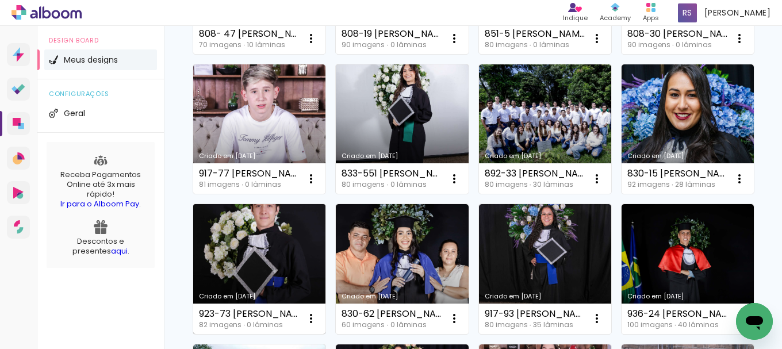
scroll to position [230, 0]
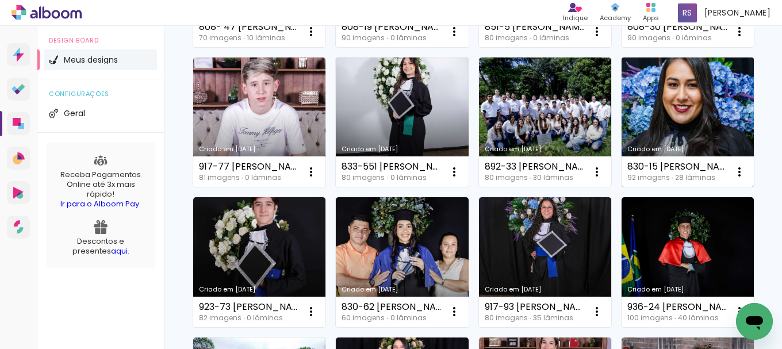
click at [622, 187] on link "Criado em [DATE]" at bounding box center [688, 122] width 132 height 130
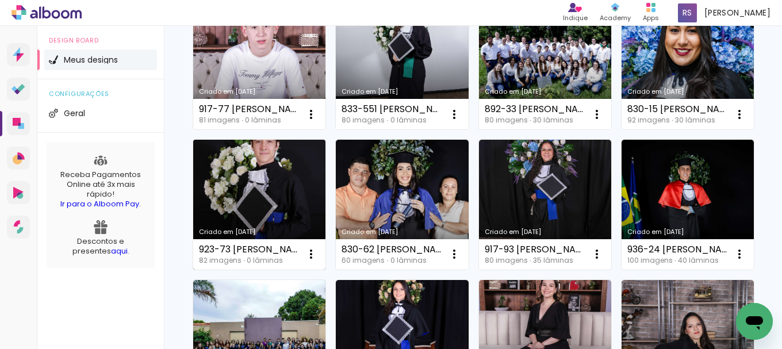
click at [325, 191] on link "Criado em [DATE]" at bounding box center [259, 205] width 132 height 130
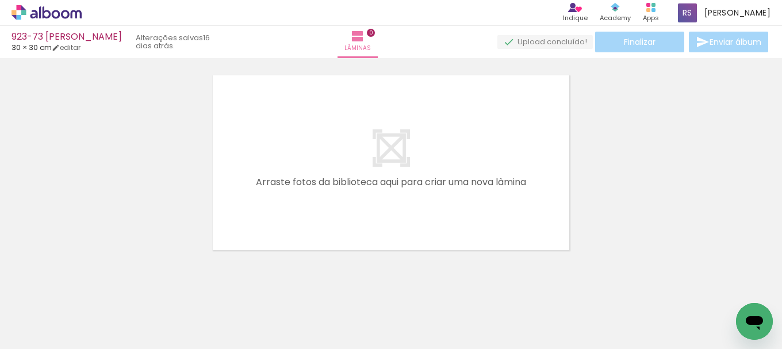
scroll to position [36, 0]
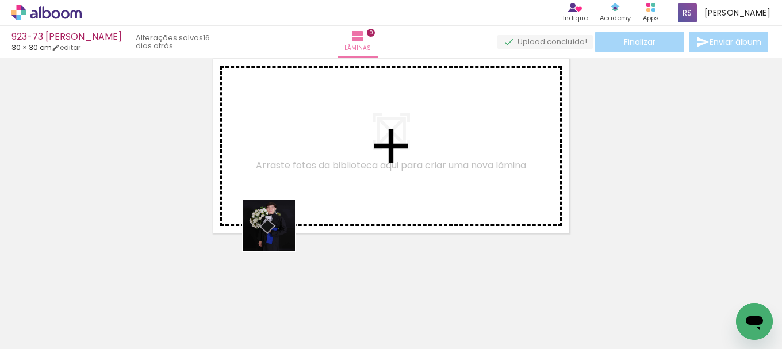
drag, startPoint x: 128, startPoint y: 311, endPoint x: 372, endPoint y: 187, distance: 273.9
click at [372, 187] on quentale-workspace at bounding box center [391, 174] width 782 height 349
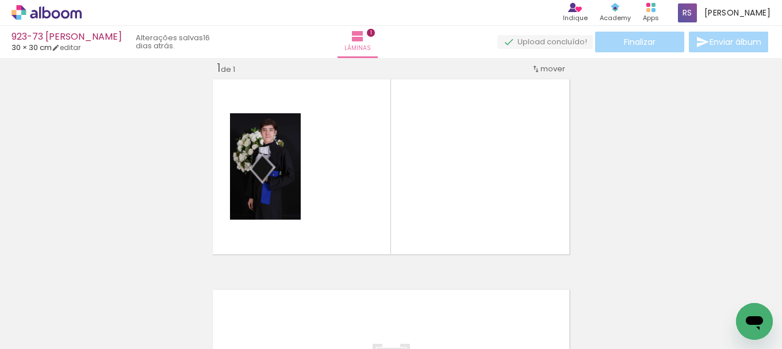
scroll to position [15, 0]
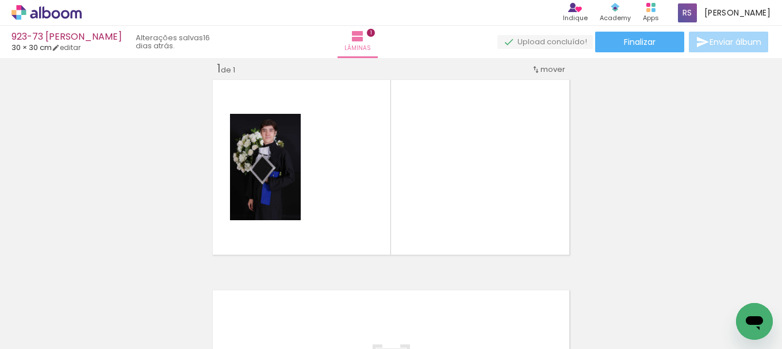
click at [54, 316] on input "Todas as fotos" at bounding box center [32, 314] width 44 height 10
click at [57, 309] on paper-item "Não utilizadas" at bounding box center [36, 311] width 59 height 10
type input "Não utilizadas"
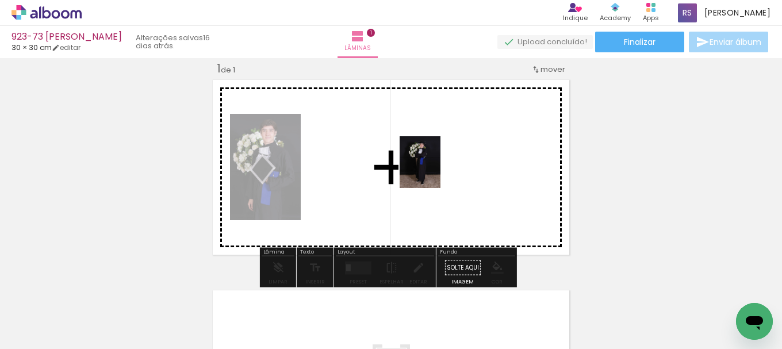
drag, startPoint x: 157, startPoint y: 287, endPoint x: 278, endPoint y: 284, distance: 121.4
click at [435, 171] on quentale-workspace at bounding box center [391, 174] width 782 height 349
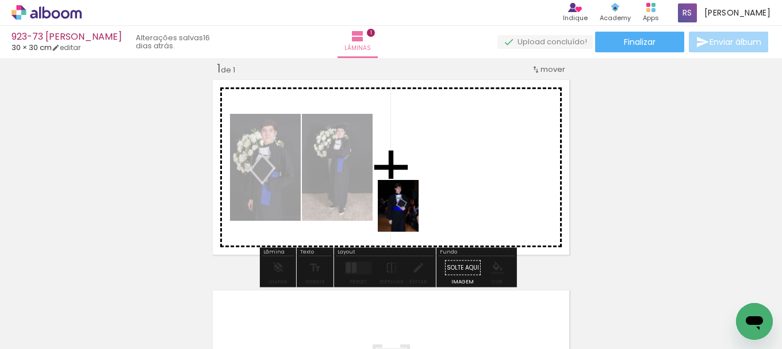
drag, startPoint x: 126, startPoint y: 308, endPoint x: 360, endPoint y: 266, distance: 237.1
click at [422, 213] on quentale-workspace at bounding box center [391, 174] width 782 height 349
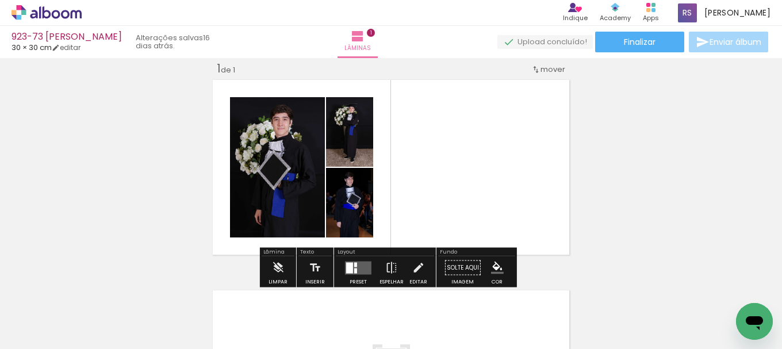
click at [357, 266] on quentale-layouter at bounding box center [358, 267] width 26 height 13
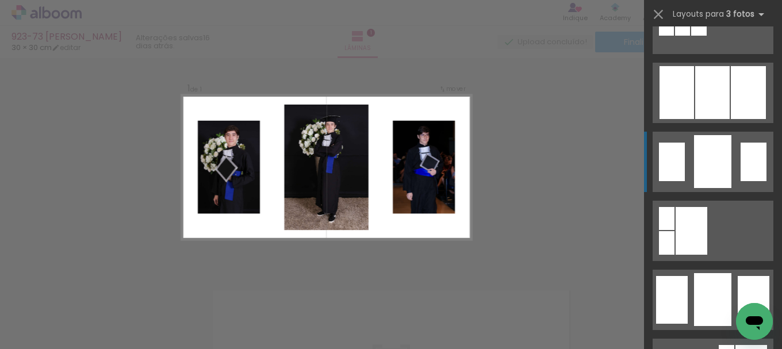
scroll to position [920, 0]
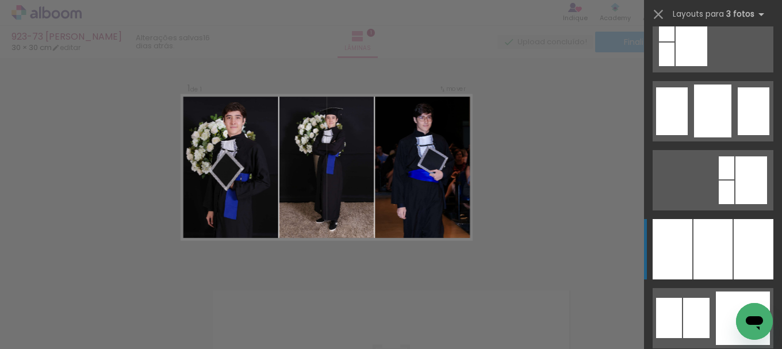
click at [708, 262] on div at bounding box center [712, 249] width 39 height 60
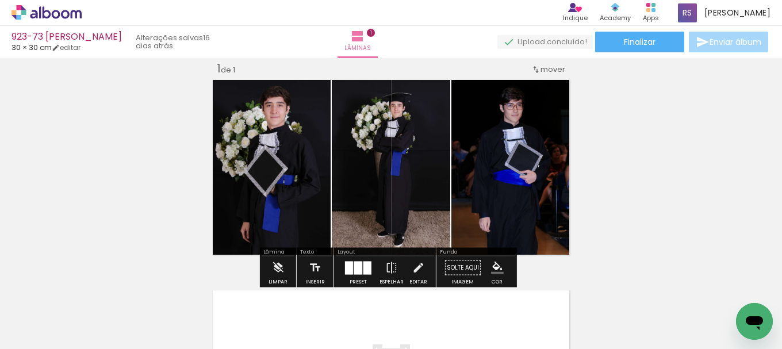
click at [492, 275] on paper-menu-button "#ffebee #ffcdd2 #ef9a9a #e57373 #ef5350 #f44336 #e53935 #d32f2f #c62828 #b71c1c…" at bounding box center [497, 268] width 22 height 22
click at [497, 266] on iron-icon "color picker" at bounding box center [497, 268] width 13 height 13
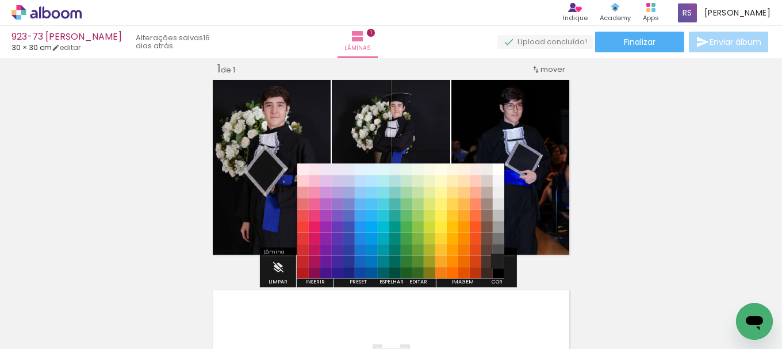
click at [494, 263] on paper-item "#212121" at bounding box center [498, 261] width 11 height 11
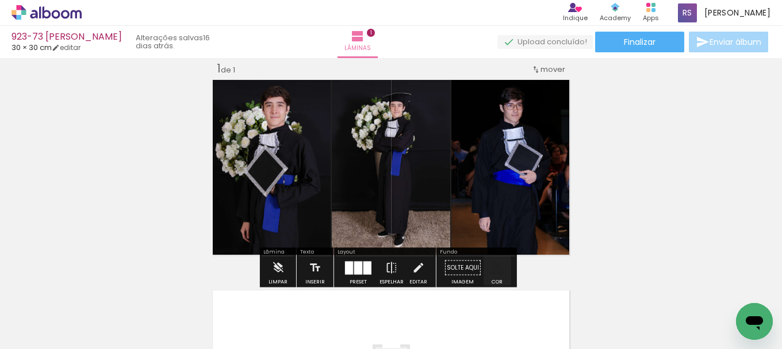
click at [492, 268] on iron-icon "color picker" at bounding box center [497, 268] width 13 height 13
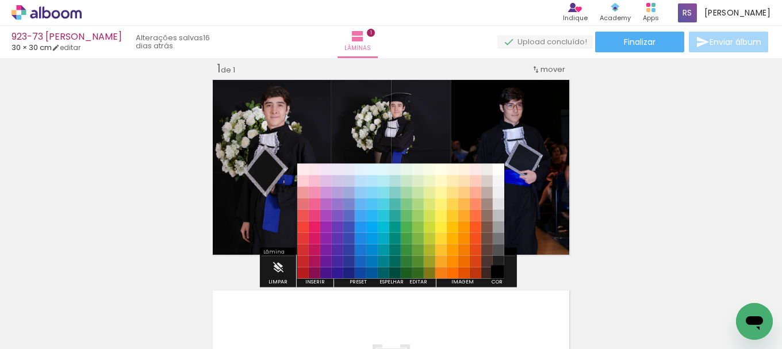
click at [499, 274] on paper-item "#000000" at bounding box center [498, 272] width 11 height 11
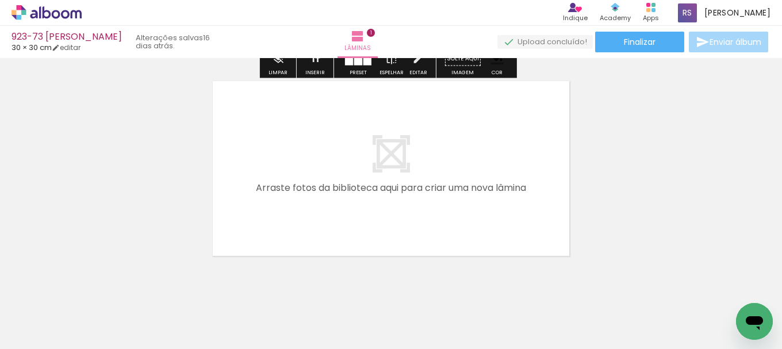
scroll to position [245, 0]
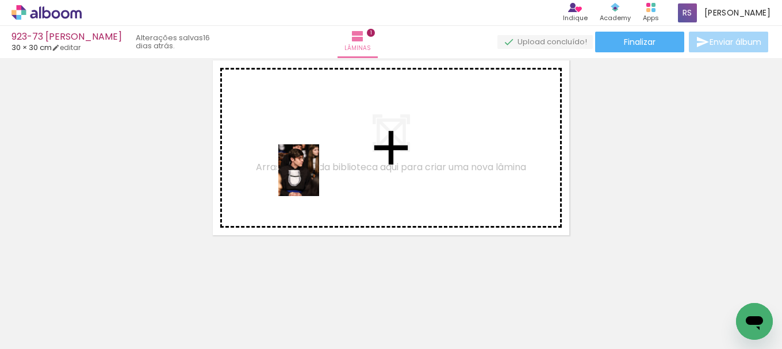
drag, startPoint x: 117, startPoint y: 308, endPoint x: 279, endPoint y: 212, distance: 188.4
click at [314, 178] on quentale-workspace at bounding box center [391, 174] width 782 height 349
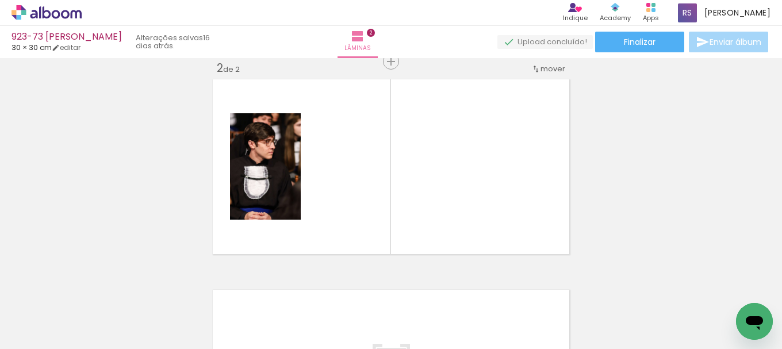
scroll to position [225, 0]
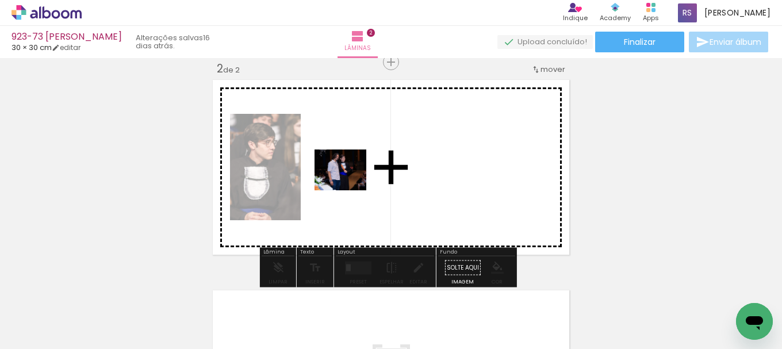
drag, startPoint x: 126, startPoint y: 321, endPoint x: 349, endPoint y: 184, distance: 261.2
click at [349, 184] on quentale-workspace at bounding box center [391, 174] width 782 height 349
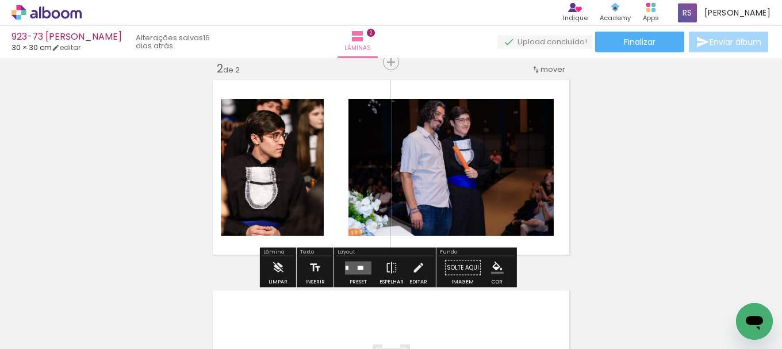
drag, startPoint x: 362, startPoint y: 264, endPoint x: 378, endPoint y: 264, distance: 16.1
click at [364, 264] on quentale-layouter at bounding box center [358, 267] width 26 height 13
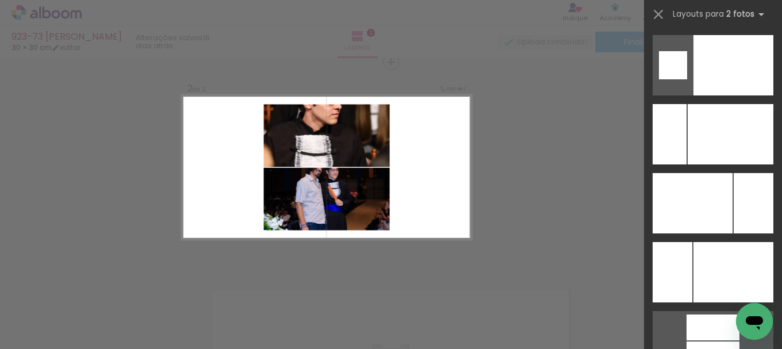
scroll to position [4963, 0]
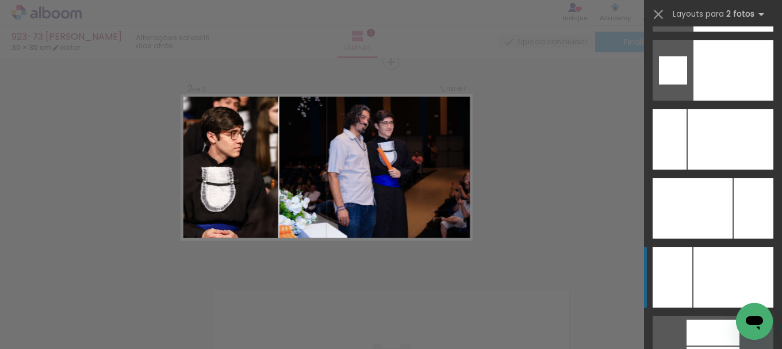
click at [733, 170] on div at bounding box center [731, 139] width 86 height 60
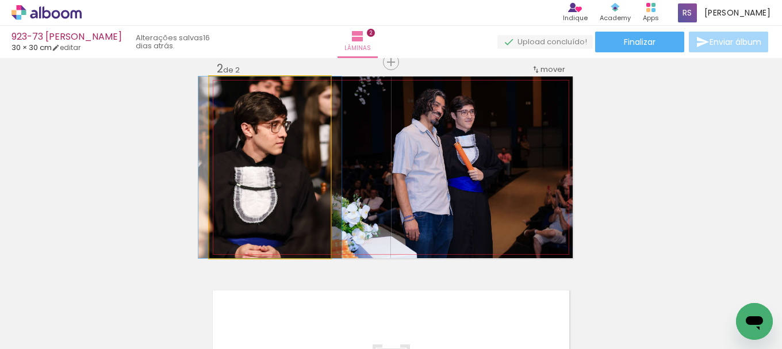
click at [301, 218] on quentale-photo at bounding box center [269, 167] width 121 height 182
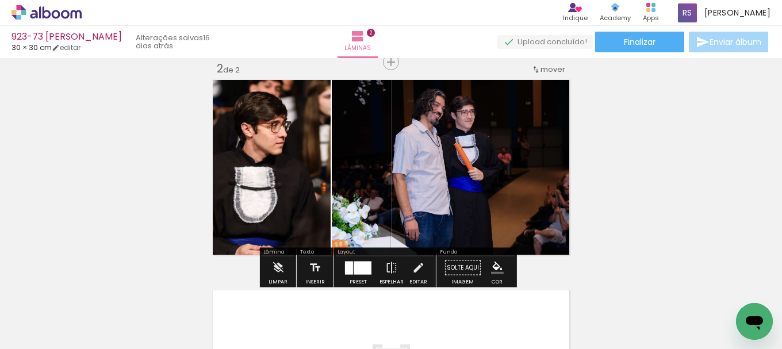
click at [377, 214] on quentale-photo at bounding box center [452, 167] width 241 height 182
click at [412, 271] on iron-icon at bounding box center [418, 267] width 13 height 23
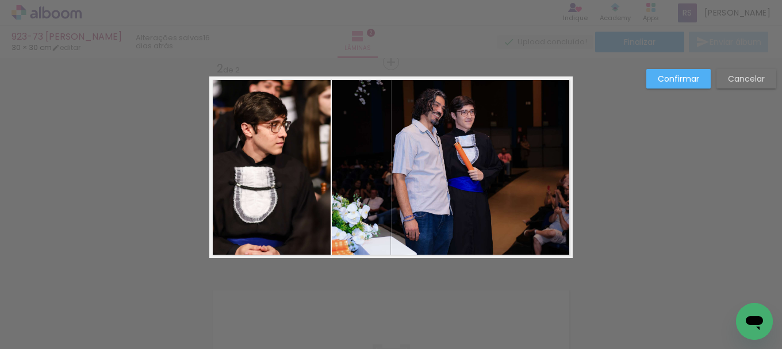
click at [398, 197] on quentale-photo at bounding box center [452, 167] width 241 height 182
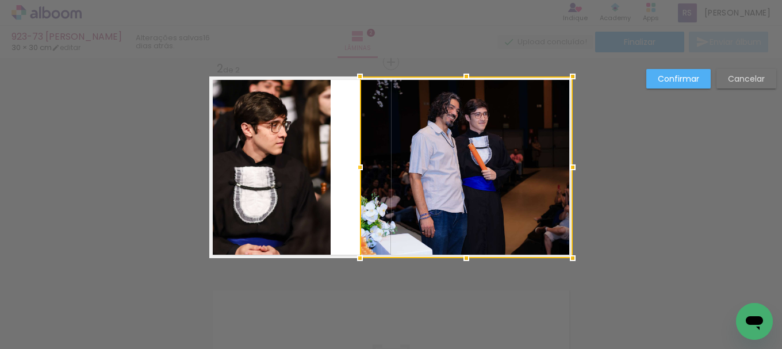
drag, startPoint x: 328, startPoint y: 168, endPoint x: 356, endPoint y: 164, distance: 28.4
click at [356, 164] on div at bounding box center [359, 167] width 23 height 23
drag, startPoint x: 303, startPoint y: 177, endPoint x: 310, endPoint y: 178, distance: 7.6
click at [304, 177] on quentale-photo at bounding box center [269, 167] width 121 height 182
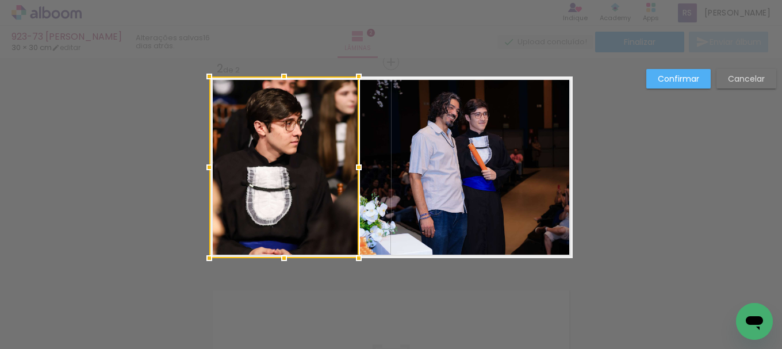
drag, startPoint x: 327, startPoint y: 168, endPoint x: 355, endPoint y: 164, distance: 28.5
click at [355, 164] on div at bounding box center [358, 167] width 23 height 23
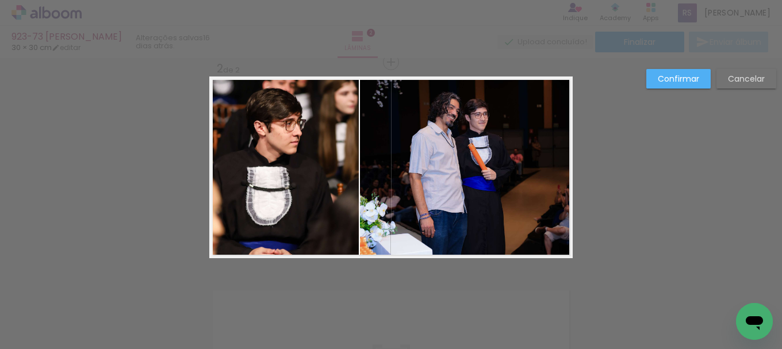
click at [0, 0] on slot "Confirmar" at bounding box center [0, 0] width 0 height 0
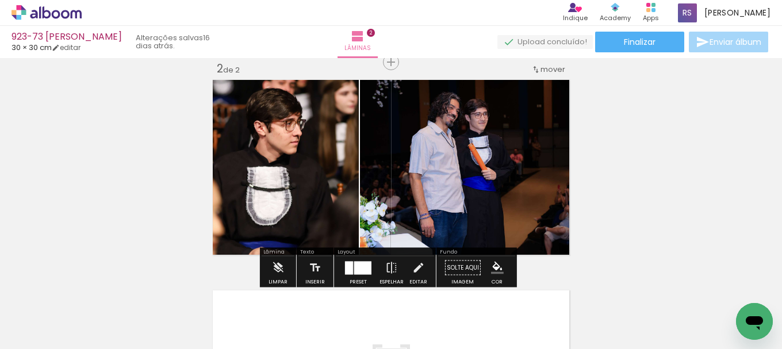
click at [489, 271] on paper-menu-button "#ffebee #ffcdd2 #ef9a9a #e57373 #ef5350 #f44336 #e53935 #d32f2f #c62828 #b71c1c…" at bounding box center [497, 268] width 22 height 22
click at [492, 262] on iron-icon "color picker" at bounding box center [497, 268] width 13 height 13
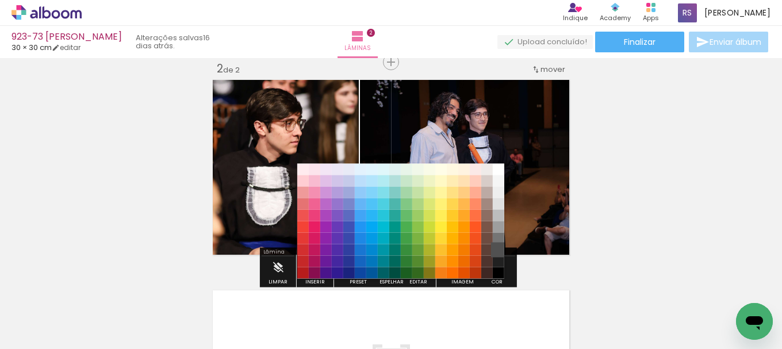
click at [499, 253] on paper-item "#515151" at bounding box center [498, 249] width 11 height 11
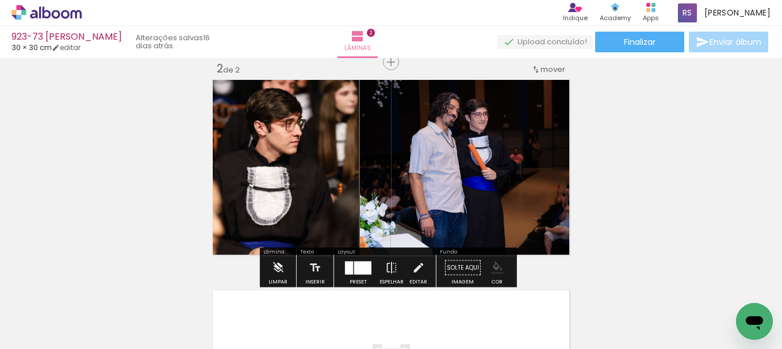
click at [499, 260] on paper-menu-button "#ffebee #ffcdd2 #ef9a9a #e57373 #ef5350 #f44336 #e53935 #d32f2f #c62828 #b71c1c…" at bounding box center [497, 268] width 22 height 22
click at [496, 267] on iron-icon "color picker" at bounding box center [497, 268] width 13 height 13
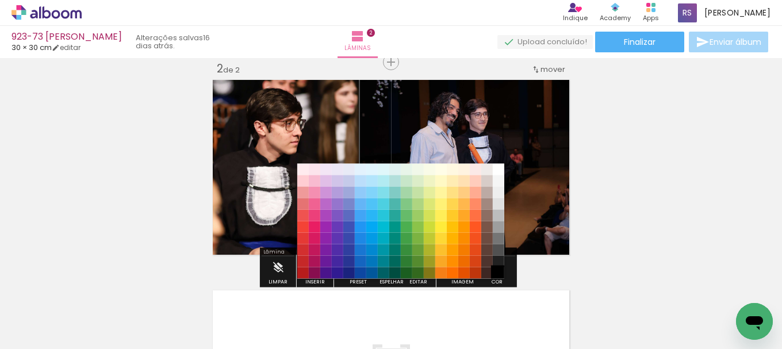
click at [501, 271] on paper-item "#000000" at bounding box center [498, 272] width 11 height 11
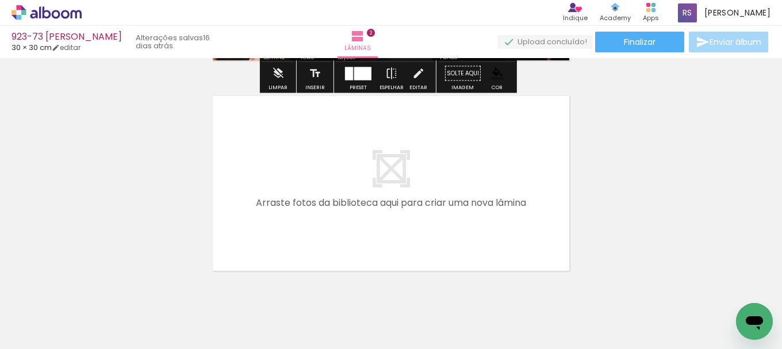
scroll to position [455, 0]
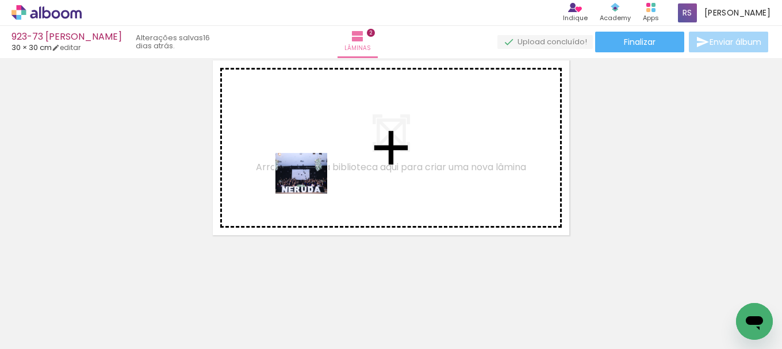
drag, startPoint x: 159, startPoint y: 294, endPoint x: 304, endPoint y: 214, distance: 164.7
click at [312, 182] on quentale-workspace at bounding box center [391, 174] width 782 height 349
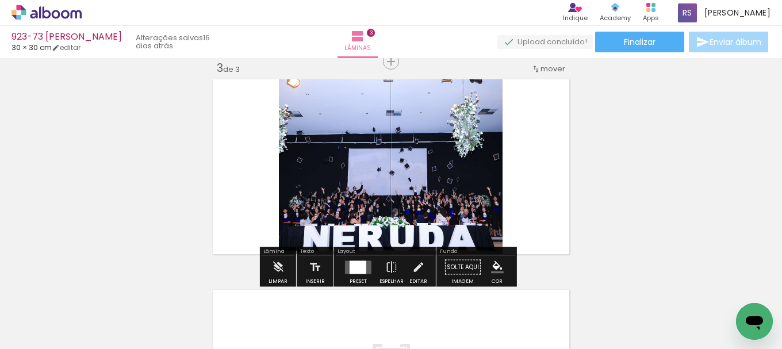
scroll to position [436, 0]
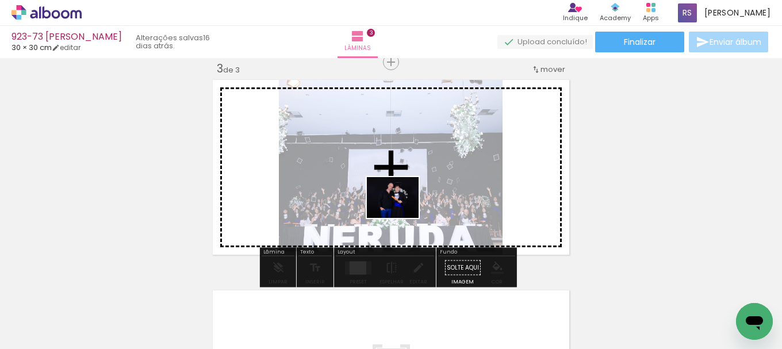
drag, startPoint x: 162, startPoint y: 303, endPoint x: 404, endPoint y: 230, distance: 252.8
click at [419, 204] on quentale-workspace at bounding box center [391, 174] width 782 height 349
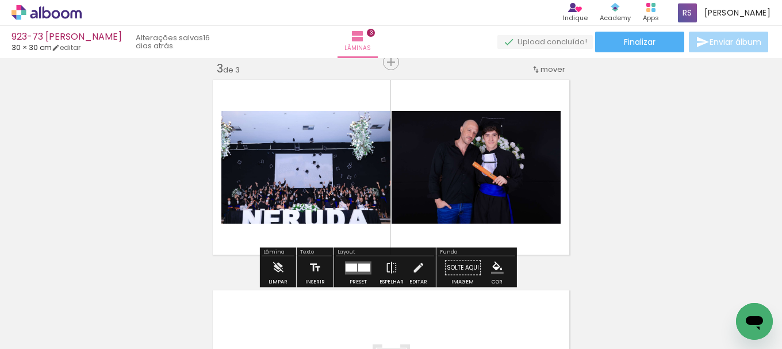
click at [366, 271] on quentale-layouter at bounding box center [358, 267] width 26 height 13
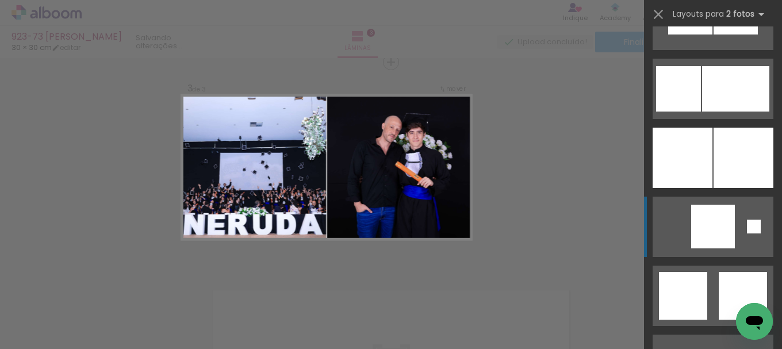
scroll to position [1495, 0]
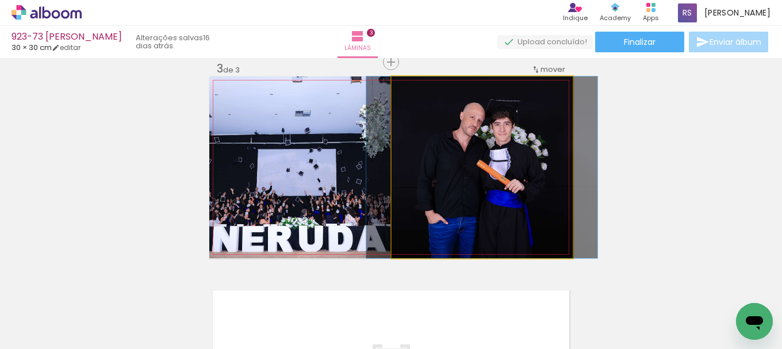
drag, startPoint x: 390, startPoint y: 181, endPoint x: 344, endPoint y: 185, distance: 46.2
click at [0, 0] on slot at bounding box center [0, 0] width 0 height 0
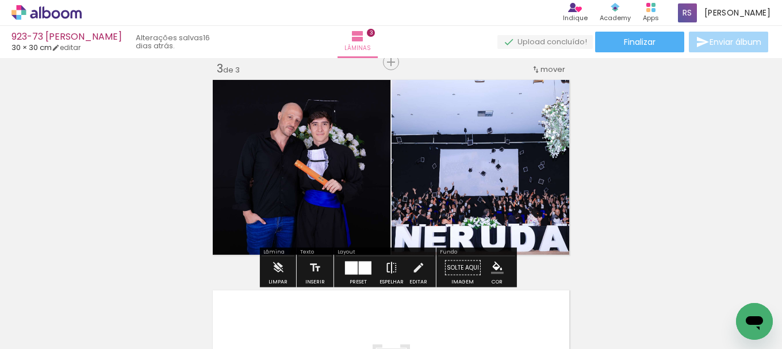
click at [388, 262] on iron-icon at bounding box center [391, 267] width 13 height 23
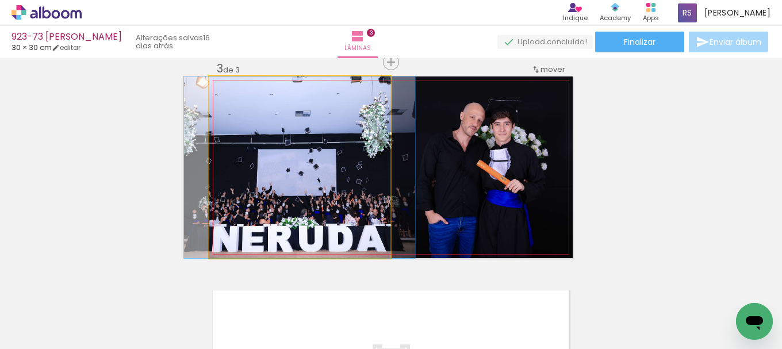
click at [339, 181] on quentale-photo at bounding box center [299, 167] width 181 height 182
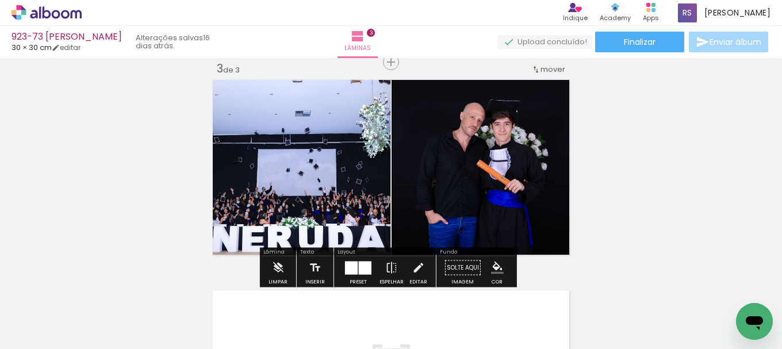
click at [417, 263] on iron-icon at bounding box center [418, 267] width 13 height 23
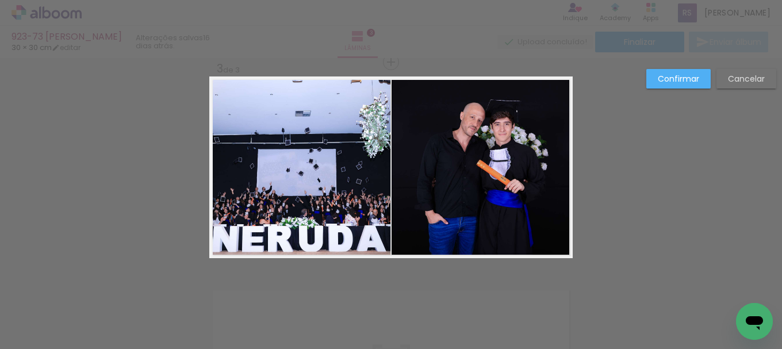
click at [467, 172] on quentale-photo at bounding box center [482, 167] width 181 height 182
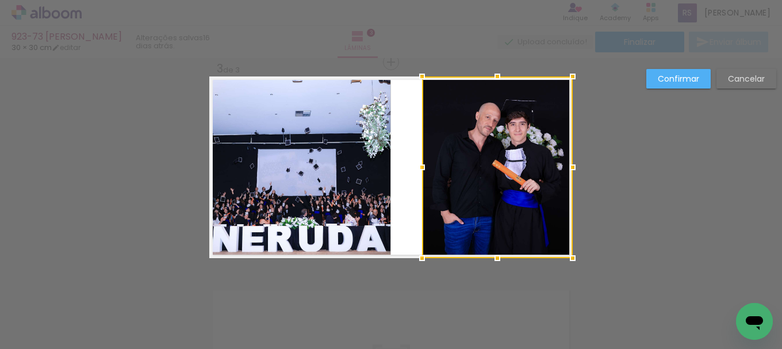
drag, startPoint x: 389, startPoint y: 167, endPoint x: 419, endPoint y: 164, distance: 30.6
click at [419, 164] on div at bounding box center [422, 167] width 23 height 23
click at [373, 176] on quentale-photo at bounding box center [299, 167] width 181 height 182
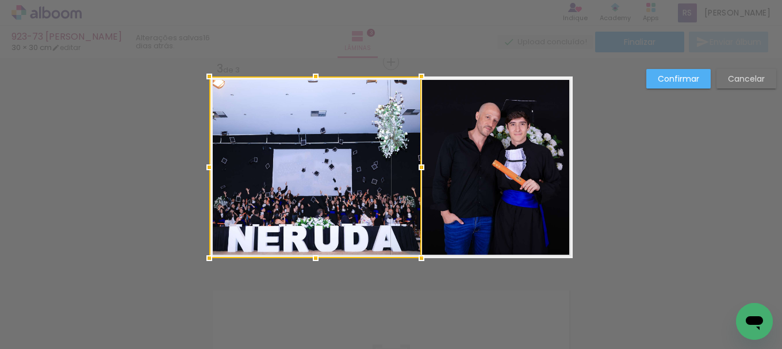
drag, startPoint x: 394, startPoint y: 166, endPoint x: 419, endPoint y: 165, distance: 25.3
click at [419, 165] on div at bounding box center [421, 167] width 23 height 23
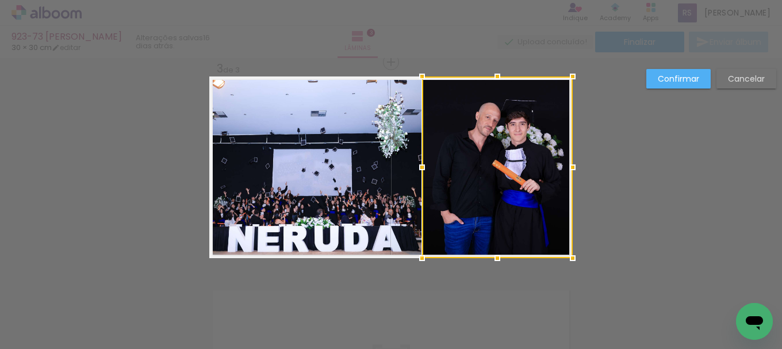
click at [0, 0] on slot "Confirmar" at bounding box center [0, 0] width 0 height 0
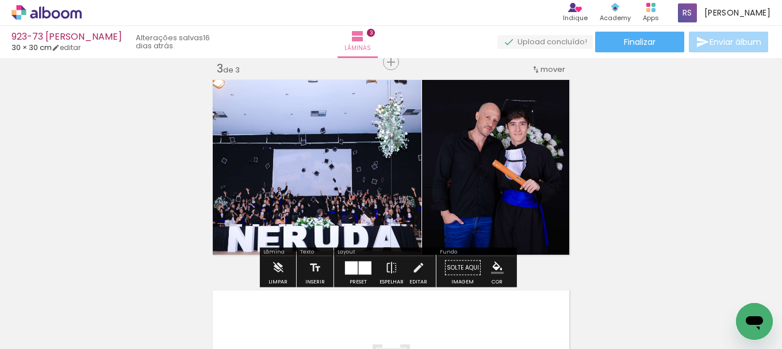
click at [491, 270] on iron-icon "color picker" at bounding box center [497, 268] width 13 height 13
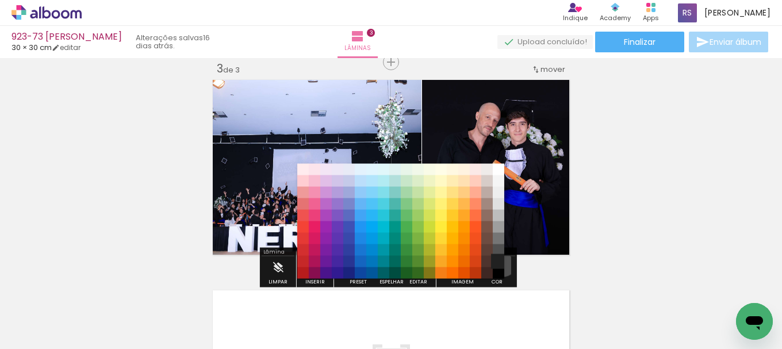
click at [499, 262] on paper-item "#212121" at bounding box center [498, 261] width 11 height 11
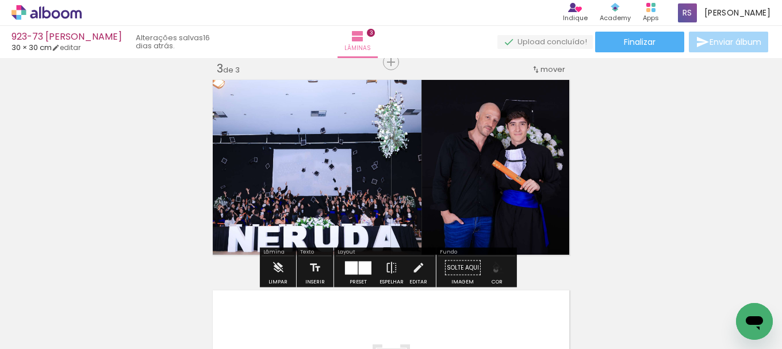
click at [492, 270] on iron-icon "color picker" at bounding box center [497, 268] width 13 height 13
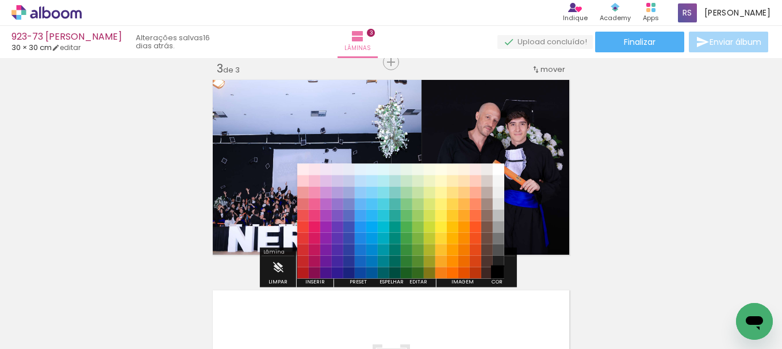
click at [499, 271] on paper-item "#000000" at bounding box center [498, 272] width 11 height 11
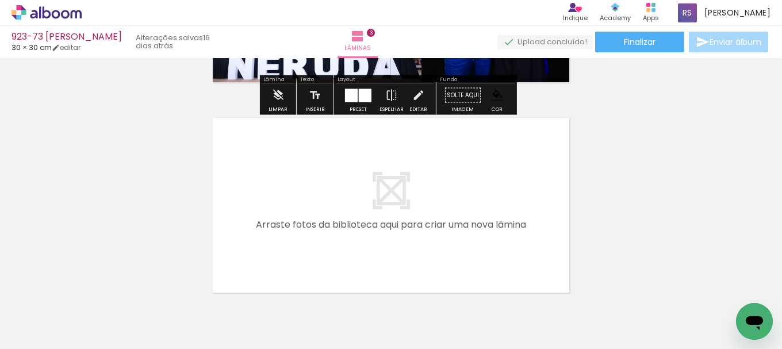
scroll to position [666, 0]
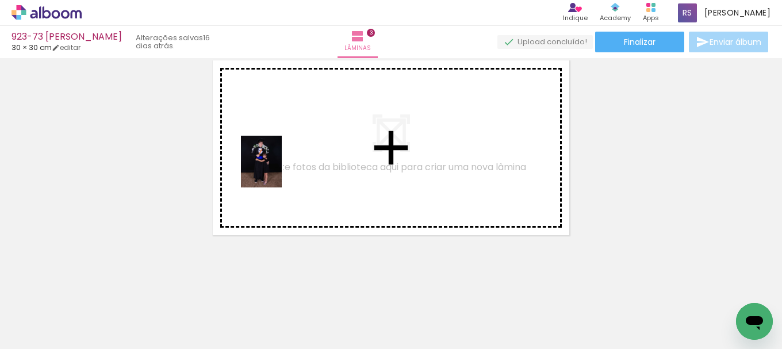
drag, startPoint x: 140, startPoint y: 318, endPoint x: 288, endPoint y: 162, distance: 215.1
click at [288, 162] on quentale-workspace at bounding box center [391, 174] width 782 height 349
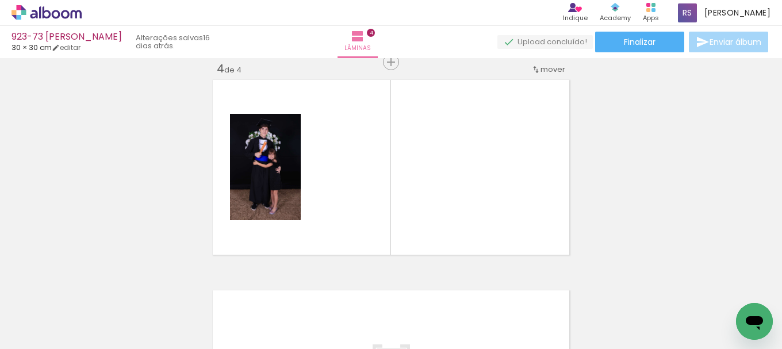
scroll to position [646, 0]
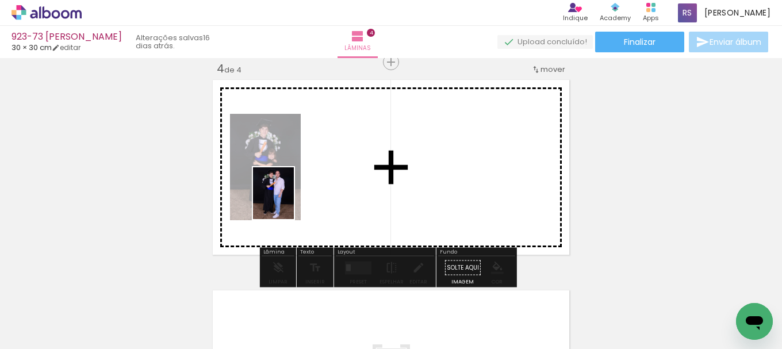
drag, startPoint x: 128, startPoint y: 306, endPoint x: 179, endPoint y: 313, distance: 51.6
click at [298, 195] on quentale-workspace at bounding box center [391, 174] width 782 height 349
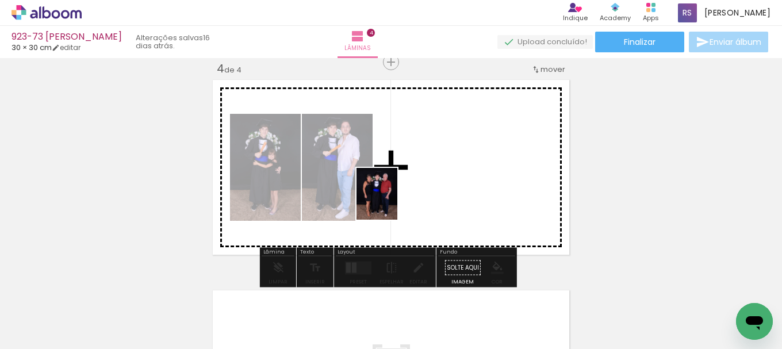
drag, startPoint x: 139, startPoint y: 310, endPoint x: 391, endPoint y: 202, distance: 274.1
click at [391, 202] on quentale-workspace at bounding box center [391, 174] width 782 height 349
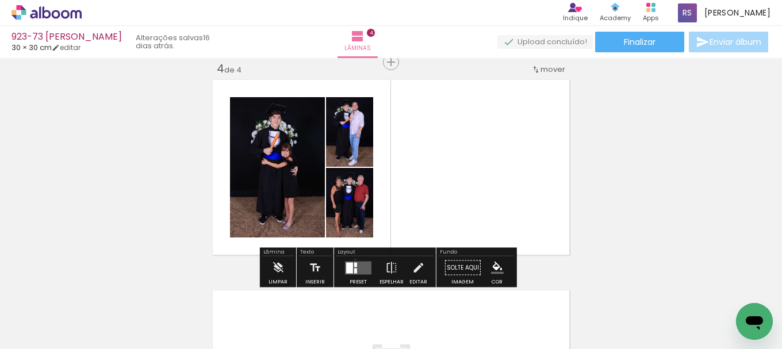
click at [352, 259] on div at bounding box center [358, 267] width 31 height 23
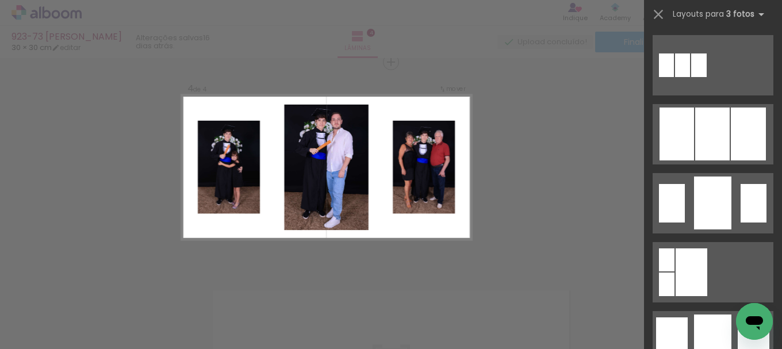
scroll to position [920, 0]
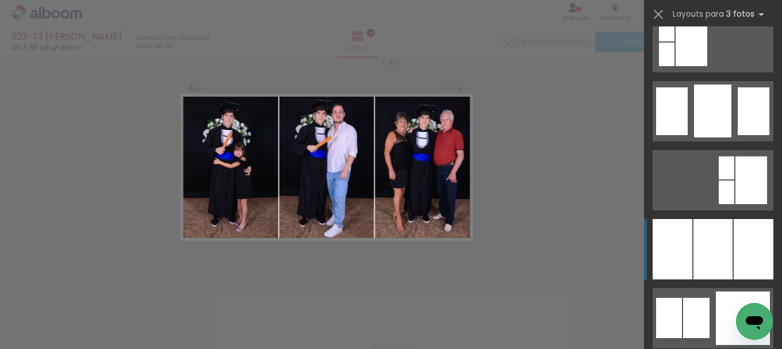
click at [706, 237] on div at bounding box center [712, 249] width 39 height 60
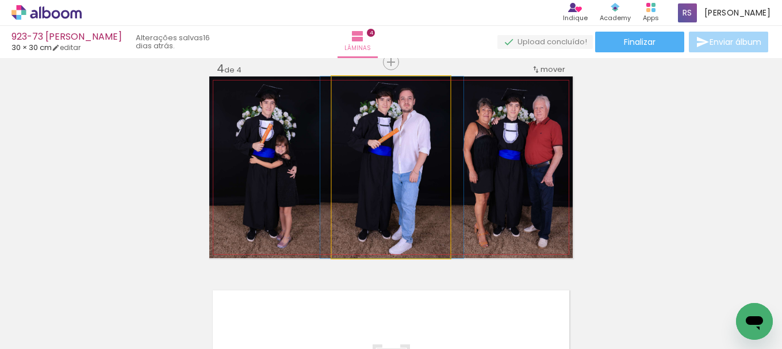
drag, startPoint x: 359, startPoint y: 162, endPoint x: 361, endPoint y: 174, distance: 12.1
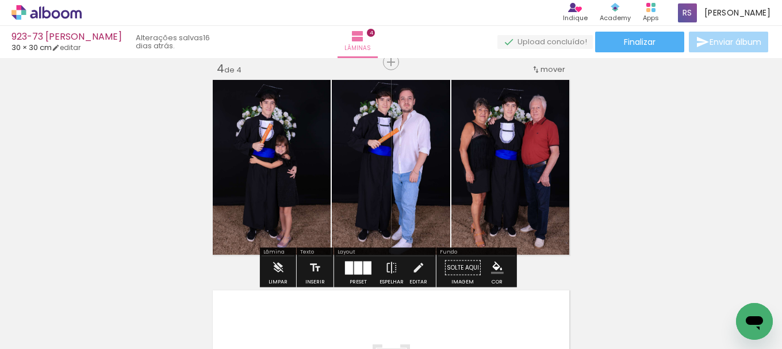
click at [491, 262] on iron-icon "color picker" at bounding box center [497, 268] width 13 height 13
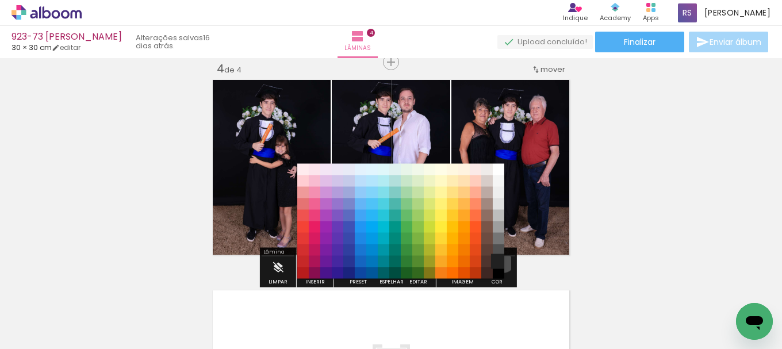
click at [499, 261] on paper-item "#212121" at bounding box center [498, 261] width 11 height 11
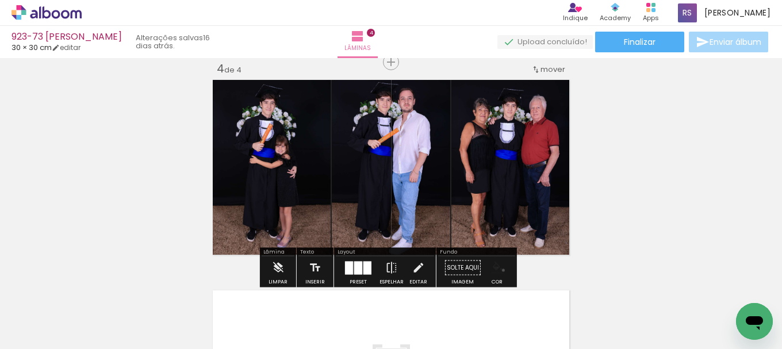
click at [499, 270] on iron-icon "color picker" at bounding box center [497, 268] width 13 height 13
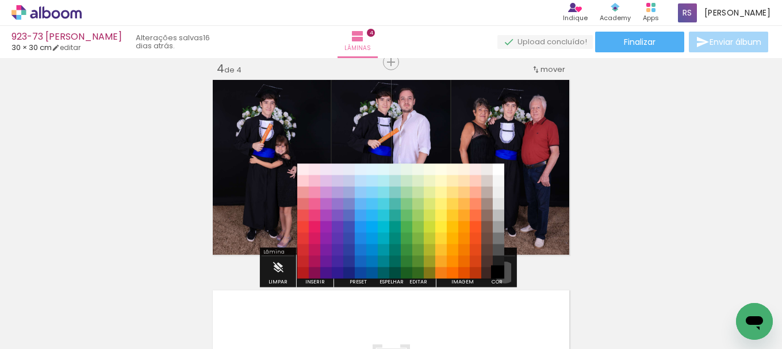
click at [501, 273] on paper-item "#000000" at bounding box center [498, 272] width 11 height 11
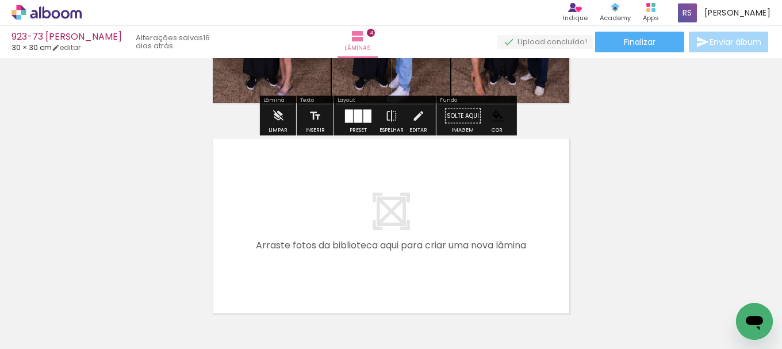
scroll to position [876, 0]
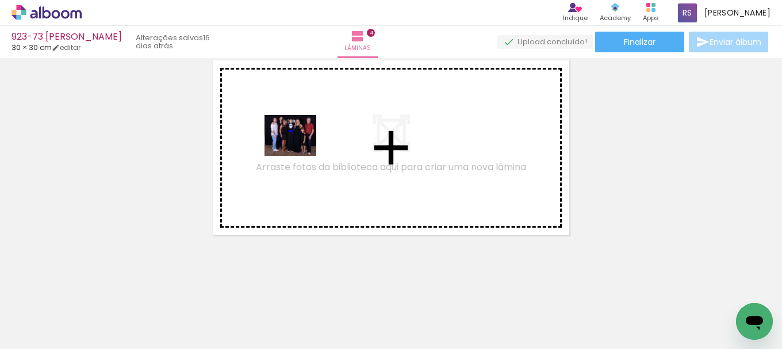
drag, startPoint x: 125, startPoint y: 303, endPoint x: 328, endPoint y: 202, distance: 226.8
click at [312, 147] on quentale-workspace at bounding box center [391, 174] width 782 height 349
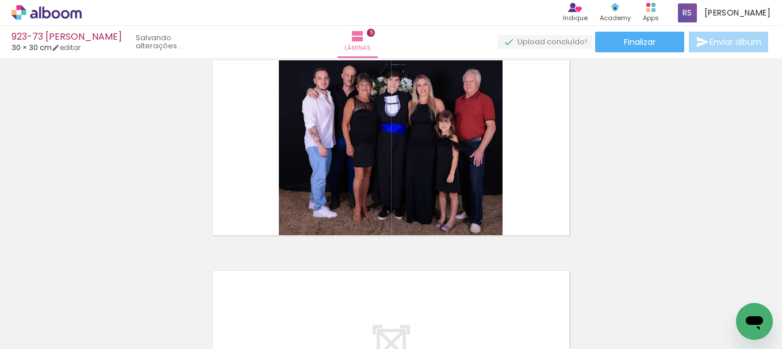
scroll to position [857, 0]
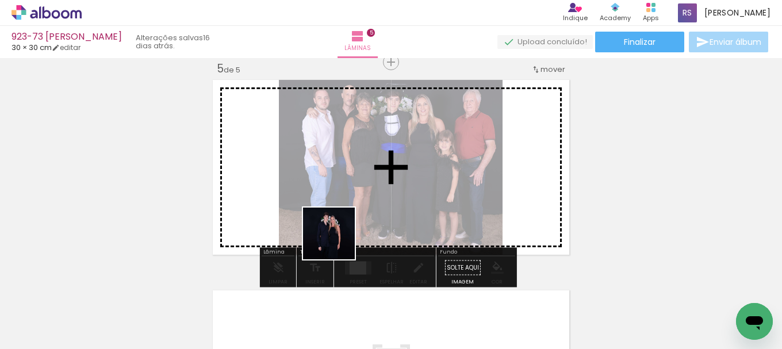
drag, startPoint x: 333, startPoint y: 257, endPoint x: 411, endPoint y: 238, distance: 79.9
click at [362, 199] on quentale-workspace at bounding box center [391, 174] width 782 height 349
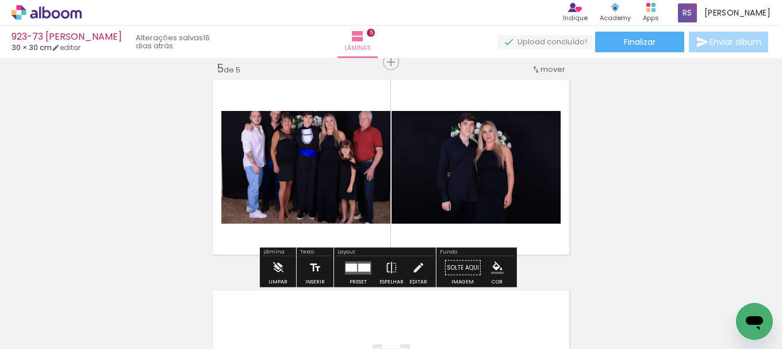
drag, startPoint x: 365, startPoint y: 267, endPoint x: 454, endPoint y: 253, distance: 90.2
click at [365, 267] on div at bounding box center [364, 267] width 12 height 8
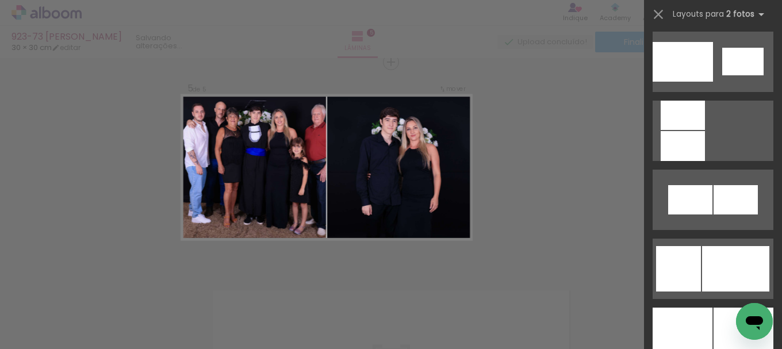
scroll to position [1495, 0]
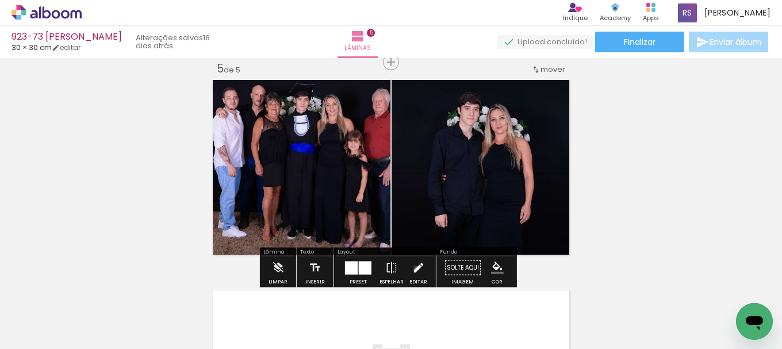
drag, startPoint x: 413, startPoint y: 269, endPoint x: 425, endPoint y: 209, distance: 60.3
click at [414, 268] on iron-icon at bounding box center [418, 267] width 13 height 23
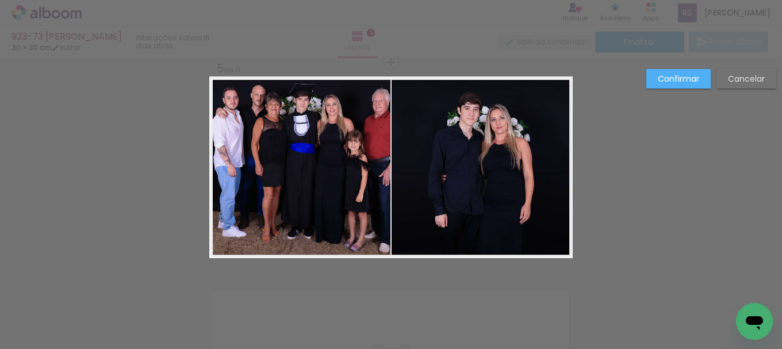
click at [424, 185] on quentale-photo at bounding box center [482, 167] width 181 height 182
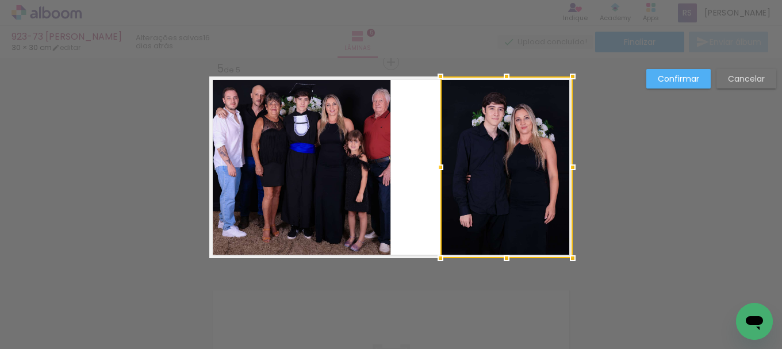
drag, startPoint x: 393, startPoint y: 170, endPoint x: 442, endPoint y: 167, distance: 49.0
click at [442, 167] on div at bounding box center [440, 167] width 23 height 23
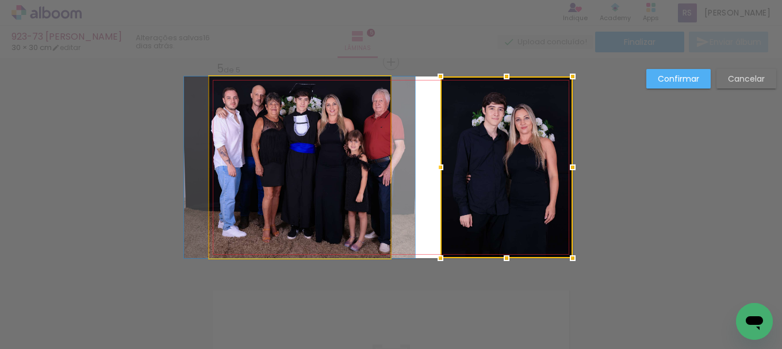
drag, startPoint x: 357, startPoint y: 159, endPoint x: 367, endPoint y: 160, distance: 10.4
click at [358, 159] on quentale-photo at bounding box center [299, 167] width 181 height 182
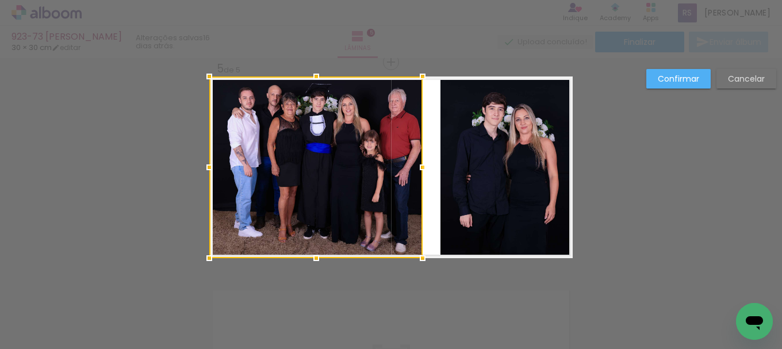
drag, startPoint x: 387, startPoint y: 164, endPoint x: 416, endPoint y: 166, distance: 28.8
click at [416, 166] on div at bounding box center [422, 167] width 23 height 23
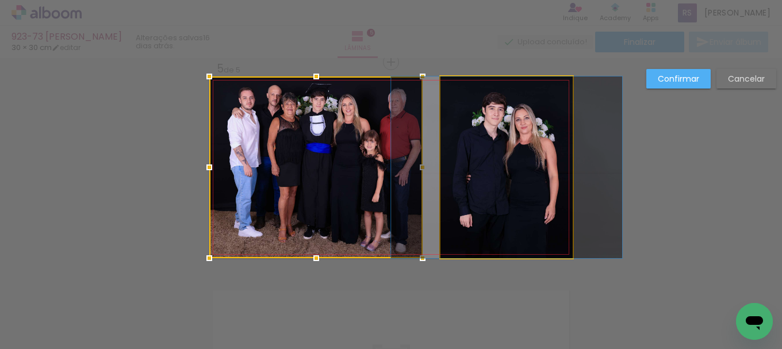
drag, startPoint x: 469, startPoint y: 168, endPoint x: 443, endPoint y: 170, distance: 25.4
click at [467, 168] on quentale-photo at bounding box center [506, 167] width 132 height 182
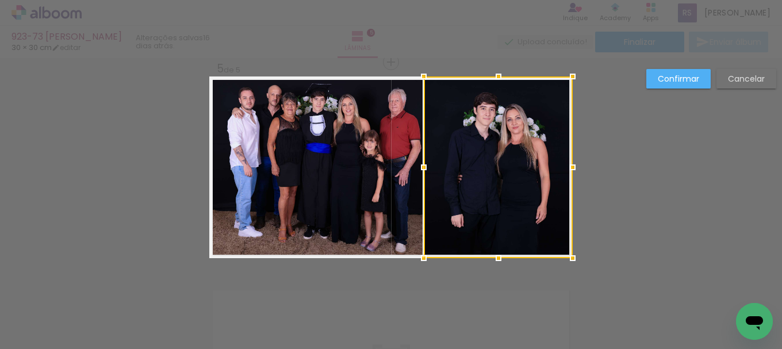
drag, startPoint x: 442, startPoint y: 170, endPoint x: 425, endPoint y: 170, distance: 16.7
click at [425, 170] on div at bounding box center [423, 167] width 23 height 23
click at [0, 0] on slot "Confirmar" at bounding box center [0, 0] width 0 height 0
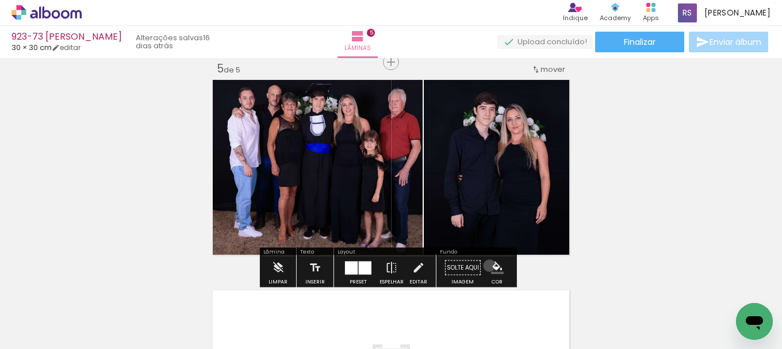
click at [486, 266] on paper-menu-button "#ffebee #ffcdd2 #ef9a9a #e57373 #ef5350 #f44336 #e53935 #d32f2f #c62828 #b71c1c…" at bounding box center [497, 268] width 22 height 22
drag, startPoint x: 487, startPoint y: 270, endPoint x: 495, endPoint y: 264, distance: 9.9
click at [491, 269] on iron-icon "color picker" at bounding box center [497, 268] width 13 height 13
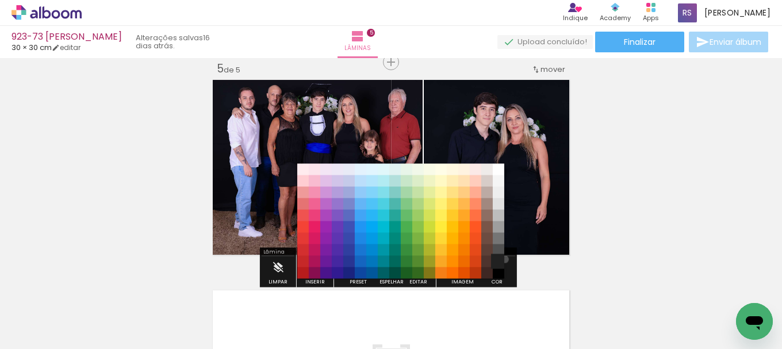
click at [501, 259] on paper-item "#212121" at bounding box center [498, 261] width 11 height 11
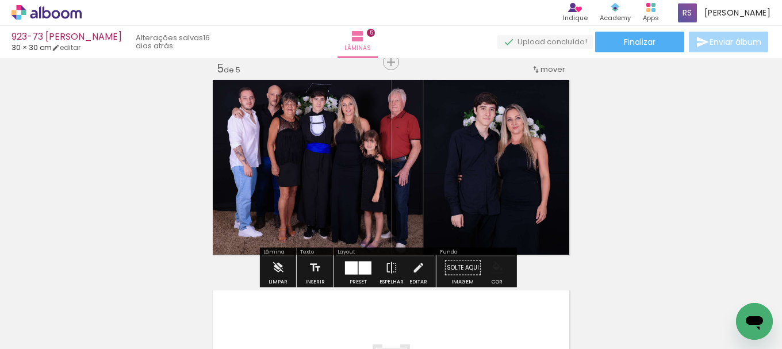
click at [496, 267] on iron-icon "color picker" at bounding box center [497, 268] width 13 height 13
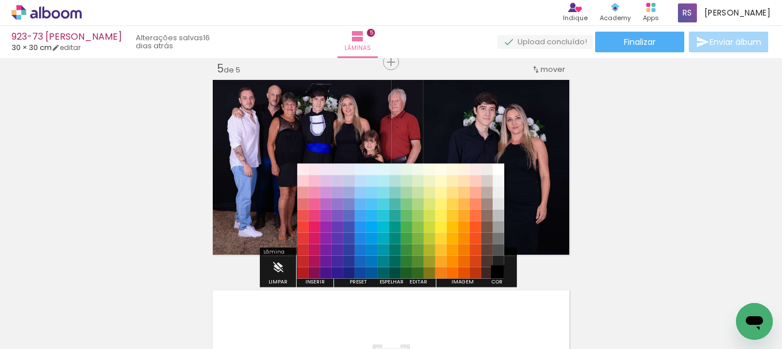
click at [496, 267] on paper-item "#000000" at bounding box center [498, 272] width 11 height 11
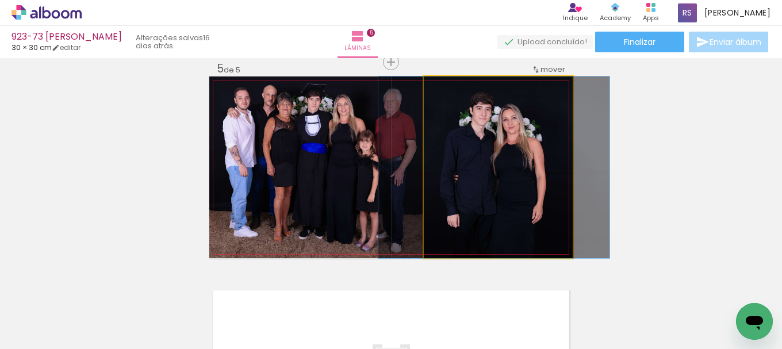
drag, startPoint x: 473, startPoint y: 213, endPoint x: 460, endPoint y: 229, distance: 20.8
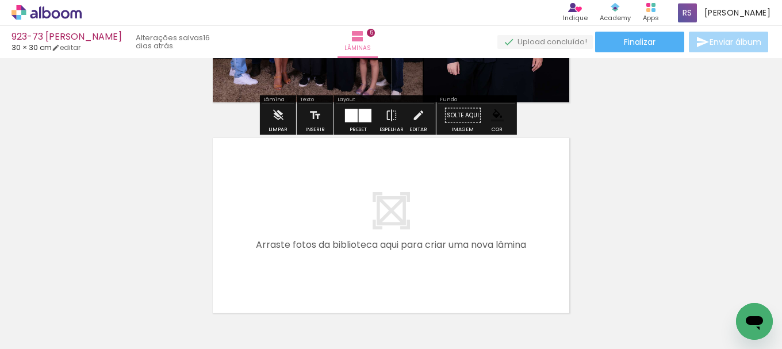
scroll to position [1029, 0]
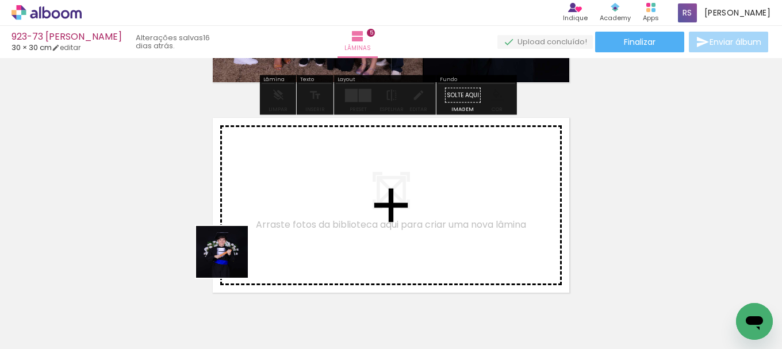
drag, startPoint x: 126, startPoint y: 320, endPoint x: 183, endPoint y: 315, distance: 56.6
click at [278, 236] on quentale-workspace at bounding box center [391, 174] width 782 height 349
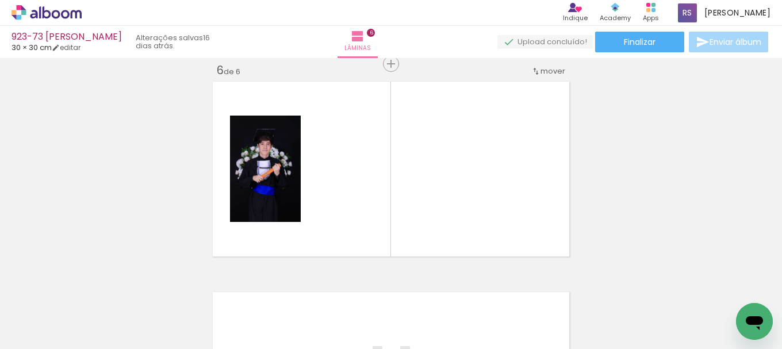
scroll to position [1067, 0]
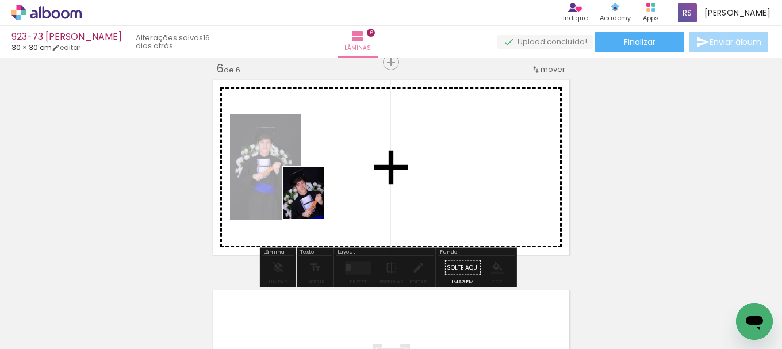
drag, startPoint x: 132, startPoint y: 310, endPoint x: 168, endPoint y: 328, distance: 40.4
click at [325, 198] on quentale-workspace at bounding box center [391, 174] width 782 height 349
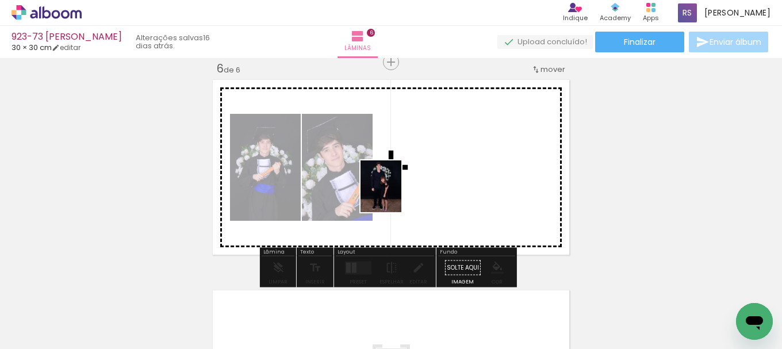
drag, startPoint x: 135, startPoint y: 306, endPoint x: 395, endPoint y: 195, distance: 282.6
click at [395, 195] on quentale-workspace at bounding box center [391, 174] width 782 height 349
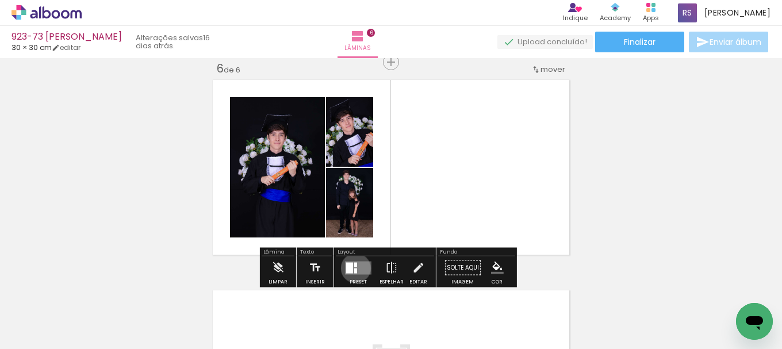
drag, startPoint x: 353, startPoint y: 268, endPoint x: 411, endPoint y: 259, distance: 58.7
click at [355, 268] on quentale-layouter at bounding box center [358, 267] width 26 height 13
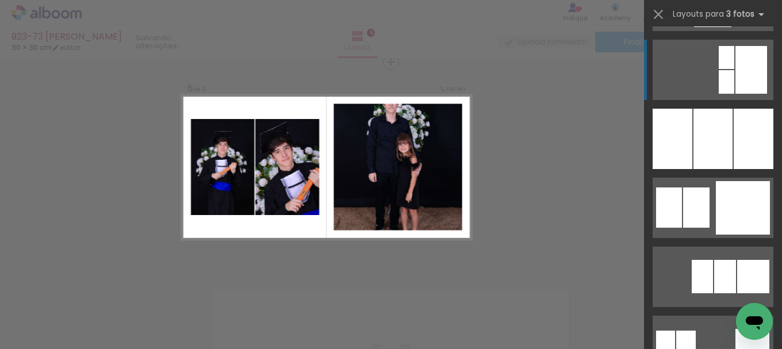
scroll to position [1035, 0]
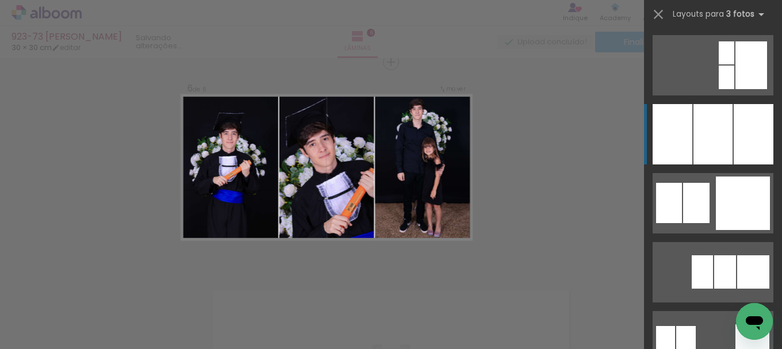
click at [734, 142] on div at bounding box center [754, 134] width 40 height 60
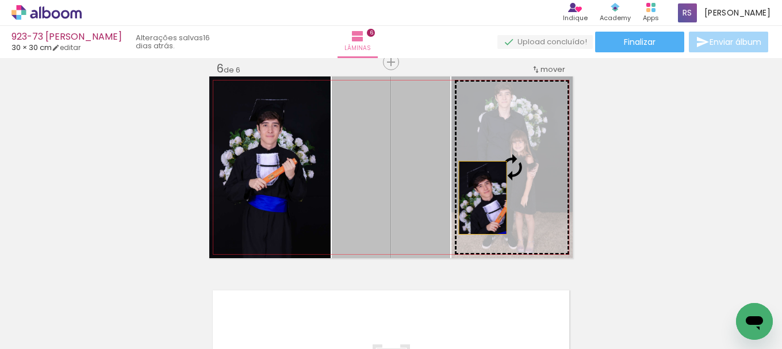
drag, startPoint x: 384, startPoint y: 200, endPoint x: 495, endPoint y: 194, distance: 111.1
click at [0, 0] on slot at bounding box center [0, 0] width 0 height 0
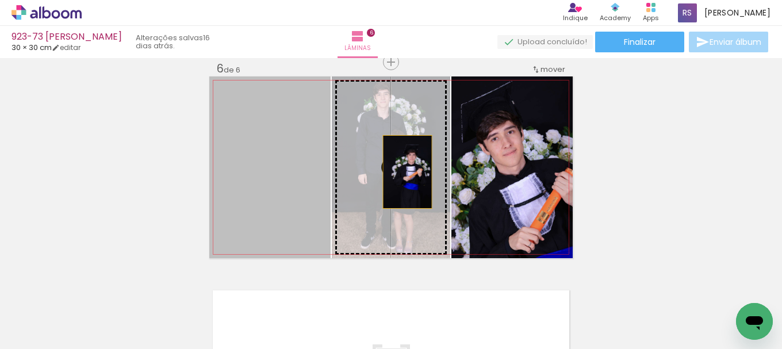
drag, startPoint x: 296, startPoint y: 186, endPoint x: 404, endPoint y: 171, distance: 109.0
click at [0, 0] on slot at bounding box center [0, 0] width 0 height 0
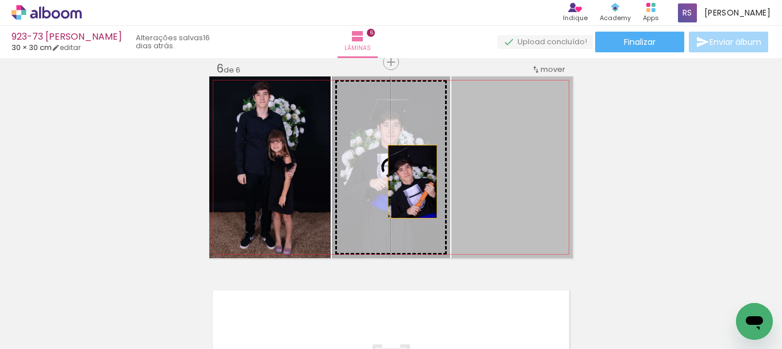
drag, startPoint x: 534, startPoint y: 194, endPoint x: 408, endPoint y: 185, distance: 126.3
click at [0, 0] on slot at bounding box center [0, 0] width 0 height 0
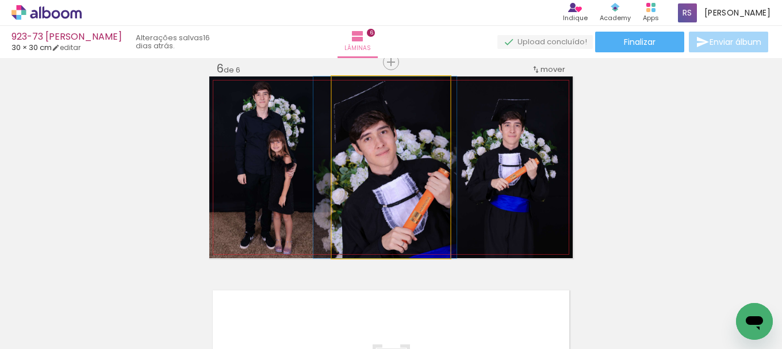
drag, startPoint x: 409, startPoint y: 191, endPoint x: 403, endPoint y: 195, distance: 7.0
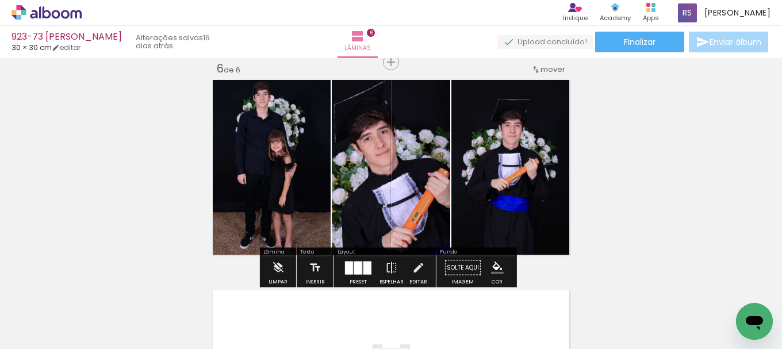
click at [416, 267] on iron-icon at bounding box center [418, 267] width 13 height 23
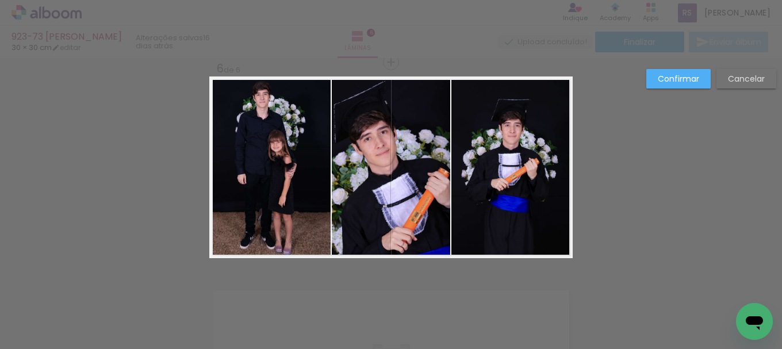
click at [481, 208] on quentale-photo at bounding box center [511, 167] width 121 height 182
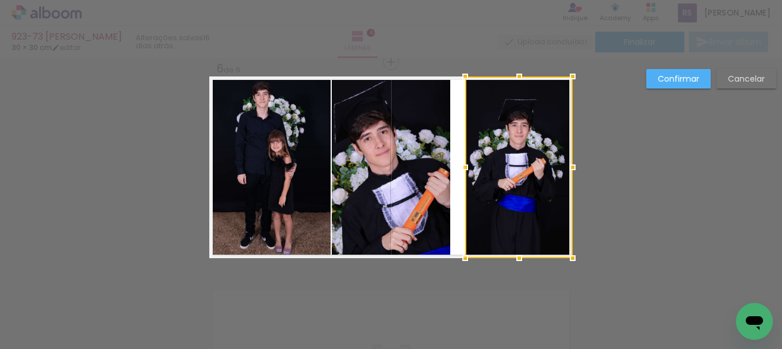
drag, startPoint x: 448, startPoint y: 170, endPoint x: 461, endPoint y: 170, distance: 12.6
click at [461, 170] on div at bounding box center [465, 167] width 23 height 23
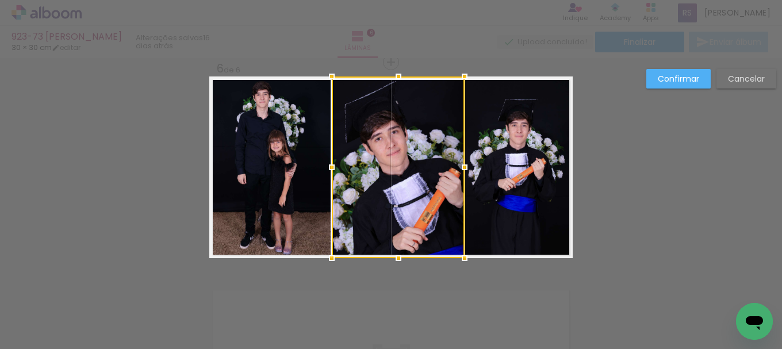
drag, startPoint x: 453, startPoint y: 170, endPoint x: 466, endPoint y: 168, distance: 13.9
click at [466, 168] on div at bounding box center [464, 167] width 23 height 23
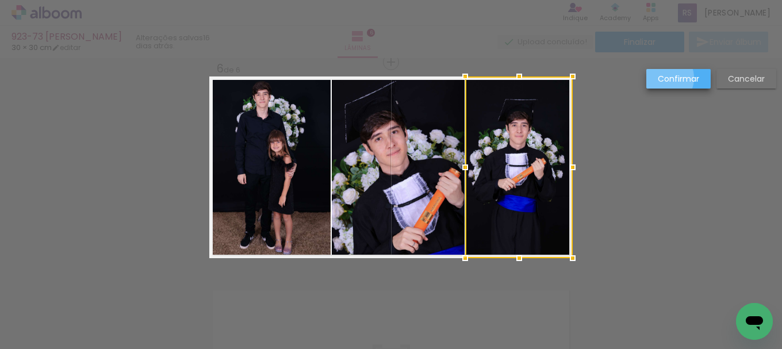
drag, startPoint x: 661, startPoint y: 78, endPoint x: 628, endPoint y: 88, distance: 34.8
click at [0, 0] on slot "Confirmar" at bounding box center [0, 0] width 0 height 0
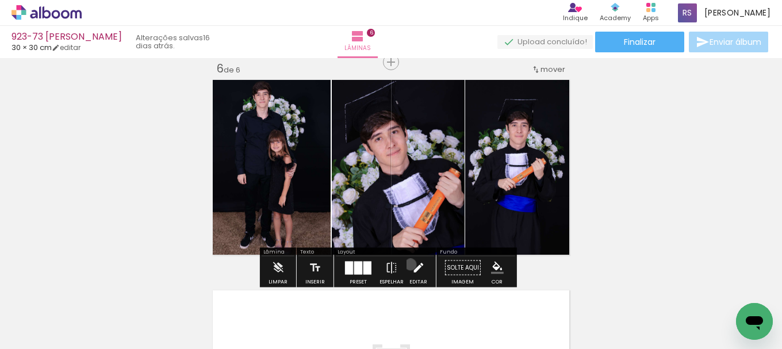
click at [408, 264] on paper-button "Editar" at bounding box center [419, 270] width 24 height 29
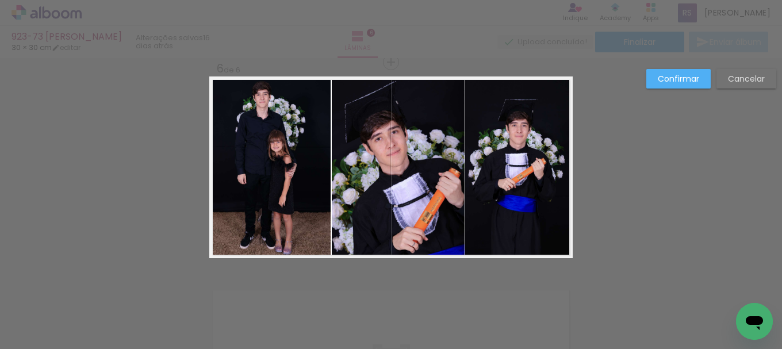
click at [377, 210] on quentale-photo at bounding box center [398, 167] width 133 height 182
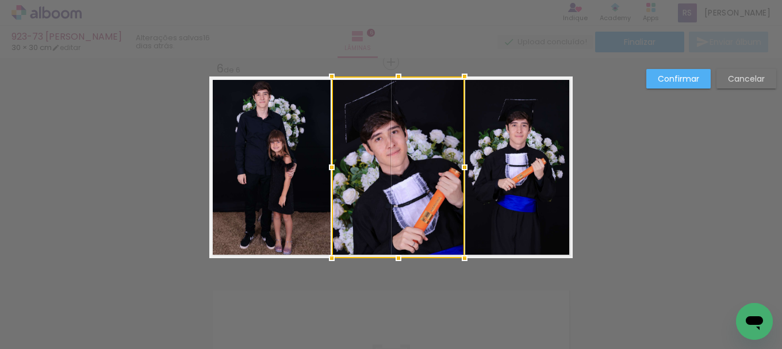
click at [329, 166] on div at bounding box center [331, 167] width 23 height 23
click at [458, 165] on div at bounding box center [464, 167] width 23 height 23
click at [0, 0] on slot "Confirmar" at bounding box center [0, 0] width 0 height 0
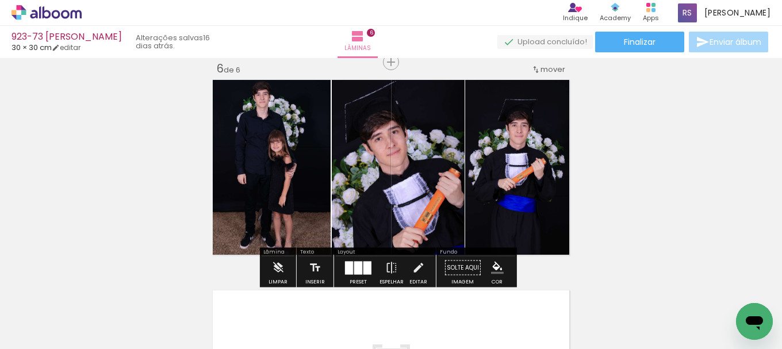
click at [486, 266] on paper-menu-button "#ffebee #ffcdd2 #ef9a9a #e57373 #ef5350 #f44336 #e53935 #d32f2f #c62828 #b71c1c…" at bounding box center [497, 268] width 22 height 22
click at [491, 267] on iron-icon "color picker" at bounding box center [497, 268] width 13 height 13
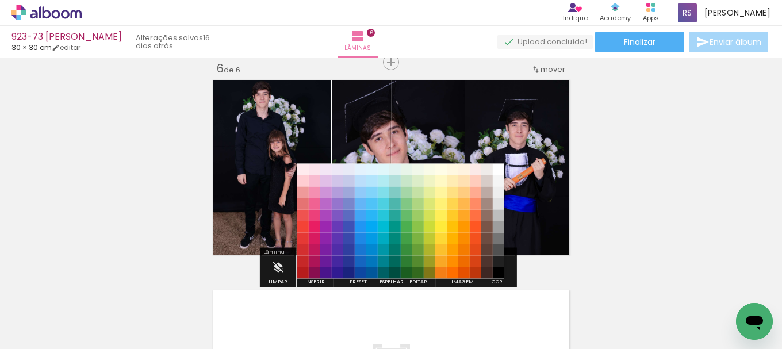
click at [500, 260] on paper-item "#212121" at bounding box center [498, 261] width 11 height 11
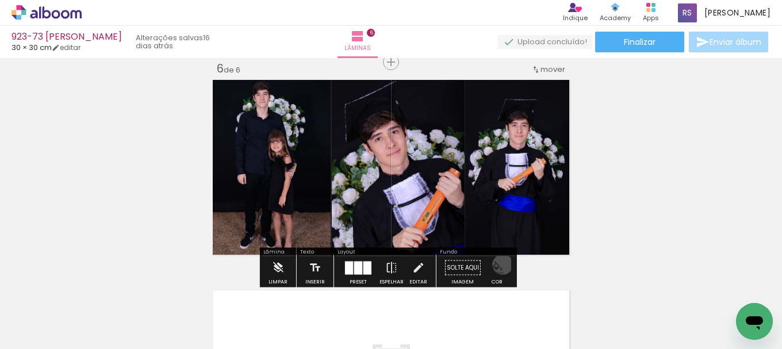
drag, startPoint x: 499, startPoint y: 264, endPoint x: 494, endPoint y: 270, distance: 6.6
click at [496, 268] on iron-icon "color picker" at bounding box center [497, 268] width 13 height 13
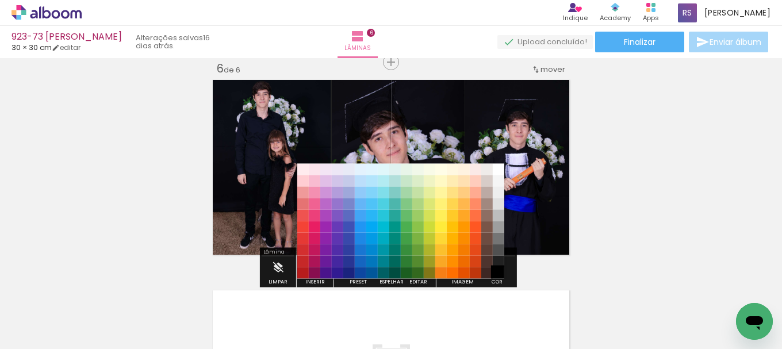
click at [498, 269] on paper-item "#000000" at bounding box center [498, 272] width 11 height 11
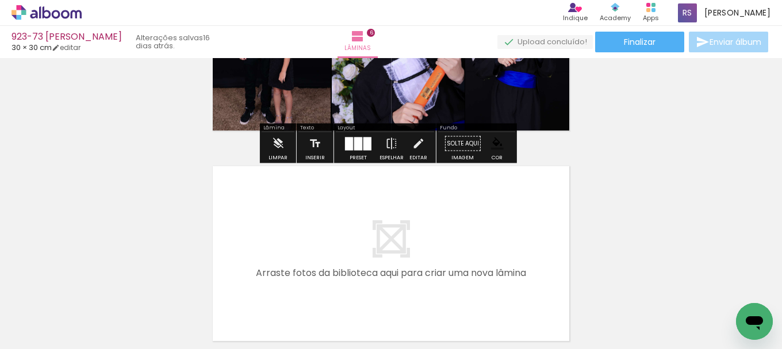
scroll to position [1125, 0]
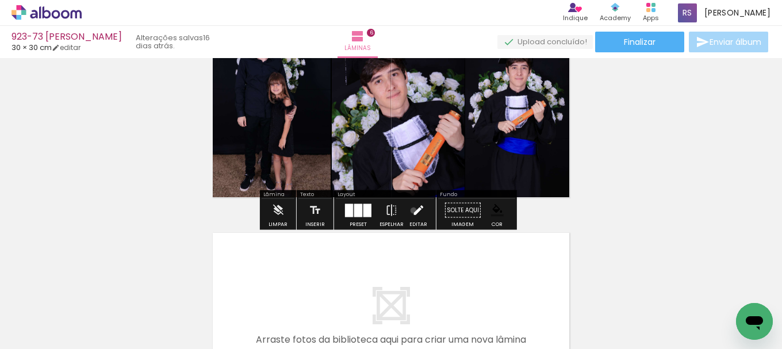
drag, startPoint x: 411, startPoint y: 210, endPoint x: 356, endPoint y: 143, distance: 86.7
click at [412, 209] on iron-icon at bounding box center [418, 210] width 13 height 23
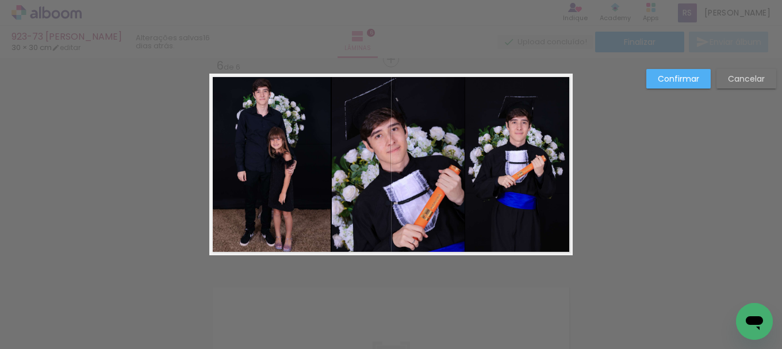
click at [332, 123] on quentale-photo at bounding box center [398, 165] width 133 height 182
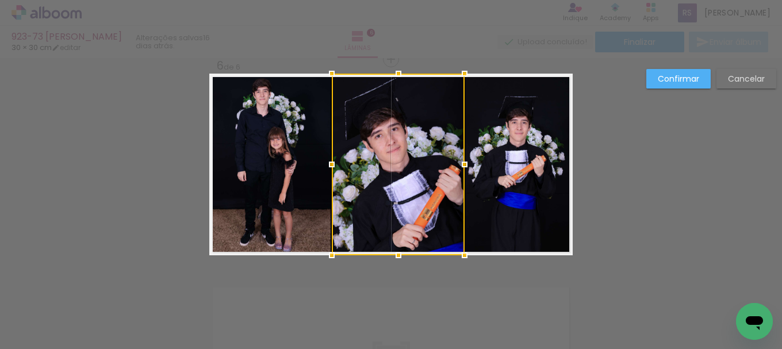
scroll to position [1067, 0]
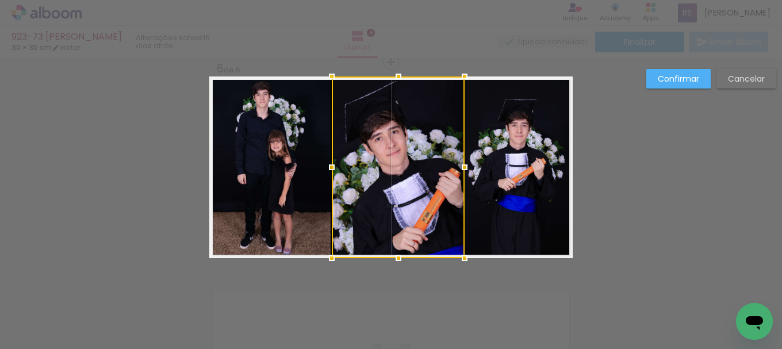
click at [320, 160] on div at bounding box center [331, 167] width 23 height 23
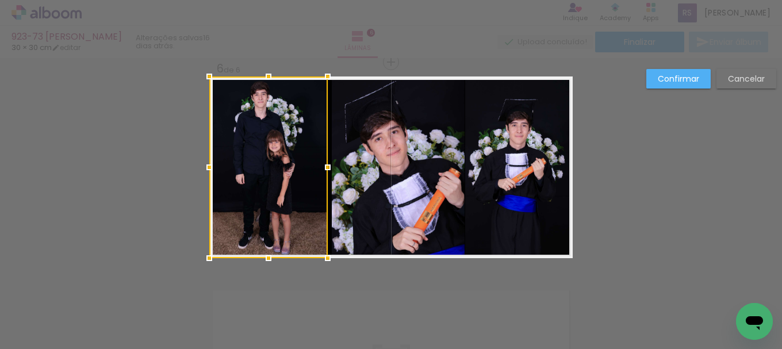
click at [324, 163] on div at bounding box center [327, 167] width 23 height 23
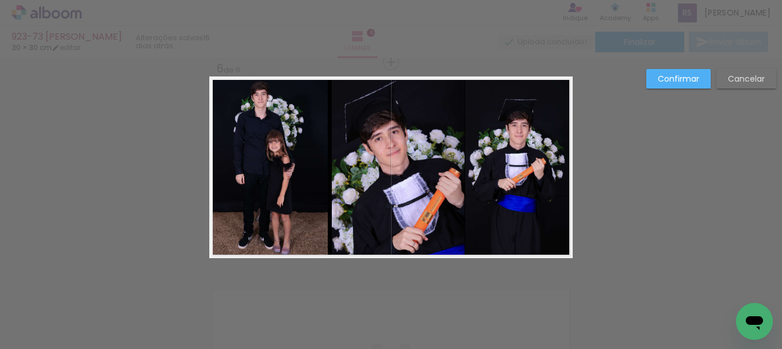
click at [337, 171] on quentale-photo at bounding box center [398, 167] width 133 height 182
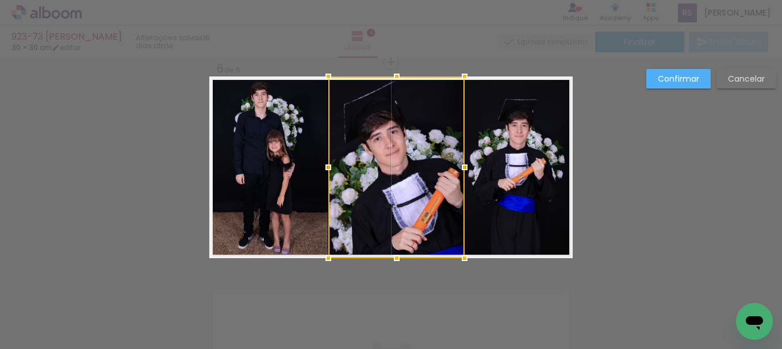
drag, startPoint x: 329, startPoint y: 167, endPoint x: 347, endPoint y: 168, distance: 18.4
click at [327, 164] on div at bounding box center [328, 167] width 23 height 23
drag, startPoint x: 322, startPoint y: 165, endPoint x: 337, endPoint y: 165, distance: 14.9
click at [321, 165] on div at bounding box center [328, 167] width 23 height 23
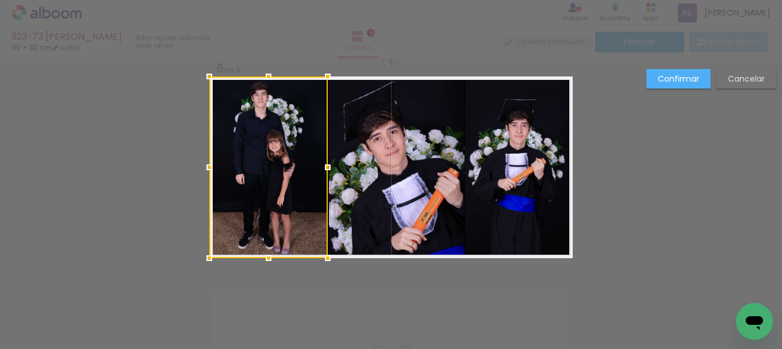
click at [0, 0] on slot "Confirmar" at bounding box center [0, 0] width 0 height 0
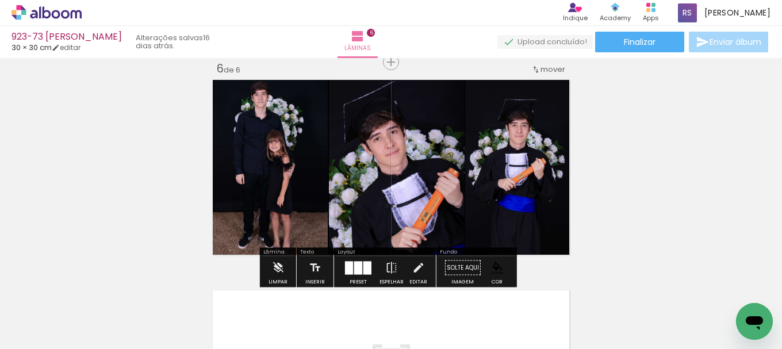
click at [468, 200] on quentale-photo at bounding box center [519, 167] width 108 height 182
click at [435, 200] on quentale-photo at bounding box center [397, 167] width 136 height 182
drag, startPoint x: 412, startPoint y: 263, endPoint x: 427, endPoint y: 227, distance: 39.7
click at [413, 263] on iron-icon at bounding box center [418, 267] width 13 height 23
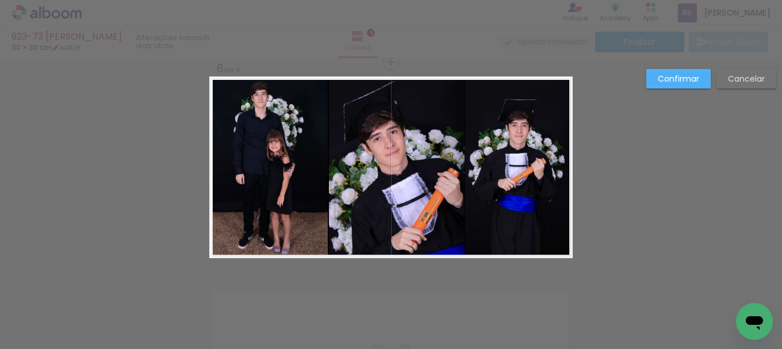
click at [440, 201] on quentale-photo at bounding box center [397, 167] width 136 height 182
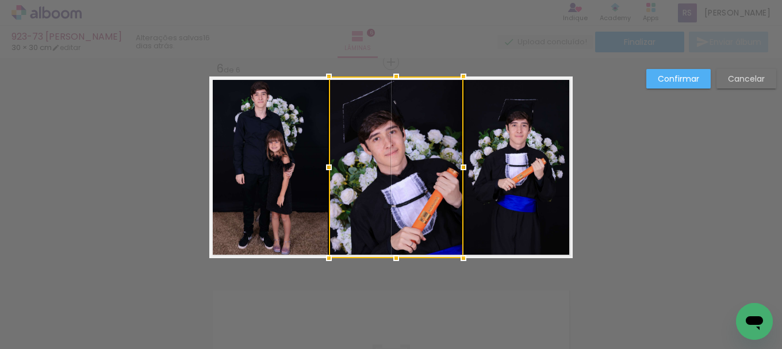
click at [462, 169] on div at bounding box center [463, 167] width 23 height 23
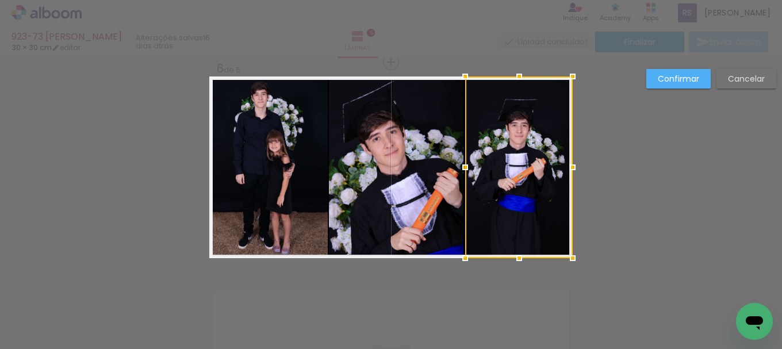
click at [488, 183] on div at bounding box center [519, 167] width 108 height 182
click at [0, 0] on slot "Confirmar" at bounding box center [0, 0] width 0 height 0
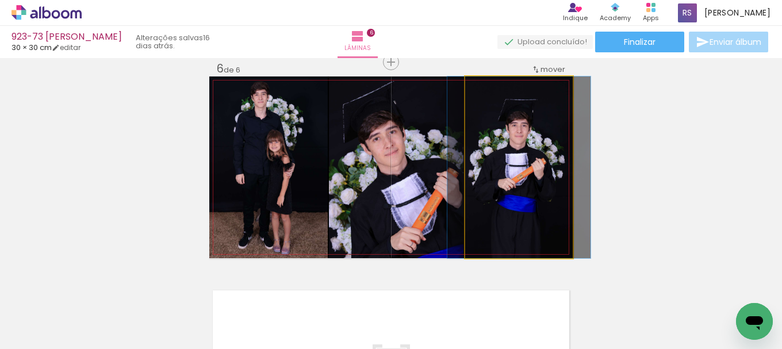
click at [481, 197] on quentale-photo at bounding box center [519, 167] width 108 height 182
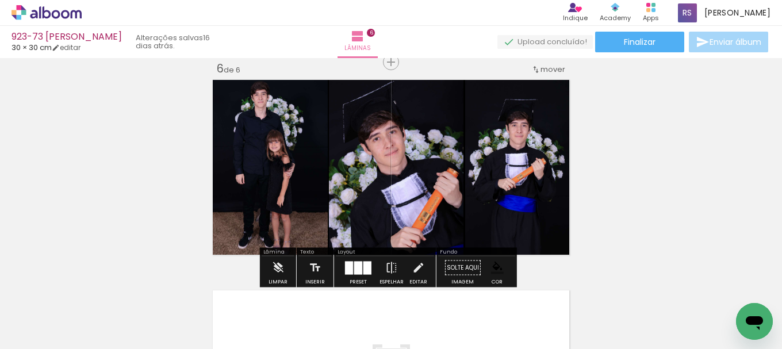
drag, startPoint x: 410, startPoint y: 263, endPoint x: 418, endPoint y: 258, distance: 9.9
click at [412, 263] on iron-icon at bounding box center [418, 267] width 13 height 23
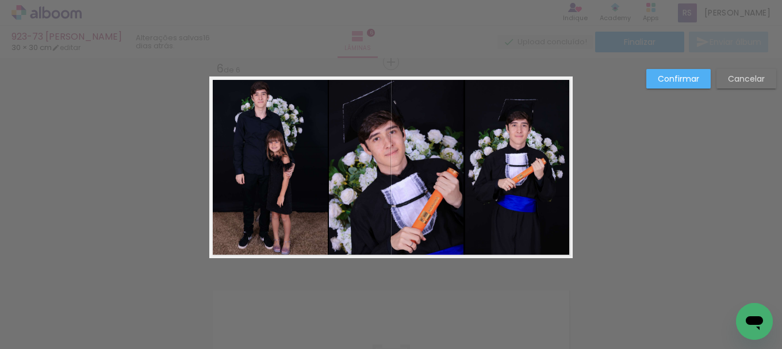
click at [499, 196] on quentale-photo at bounding box center [519, 167] width 108 height 182
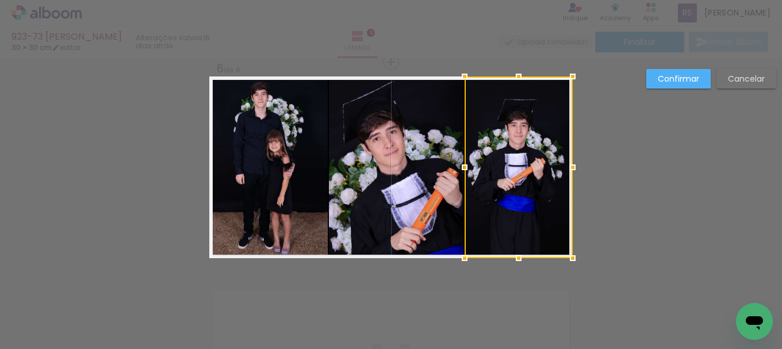
click at [461, 166] on div at bounding box center [464, 167] width 23 height 23
click at [0, 0] on slot "Confirmar" at bounding box center [0, 0] width 0 height 0
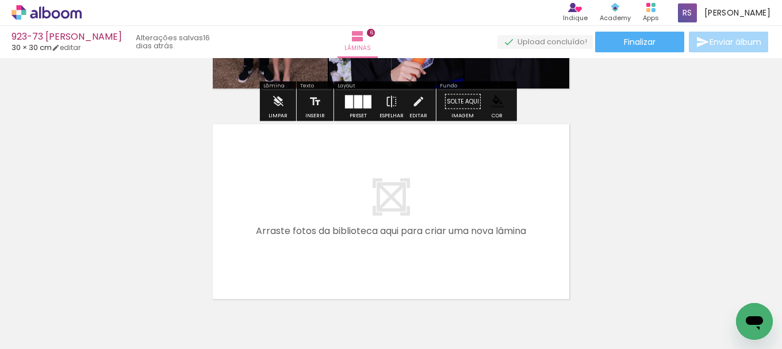
scroll to position [1240, 0]
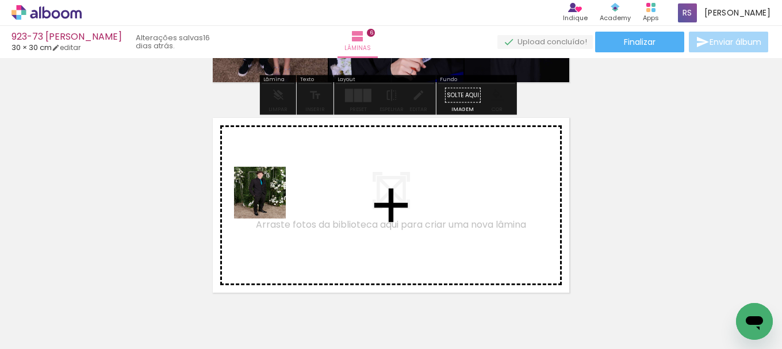
drag, startPoint x: 133, startPoint y: 300, endPoint x: 270, endPoint y: 201, distance: 168.5
click at [270, 201] on quentale-workspace at bounding box center [391, 174] width 782 height 349
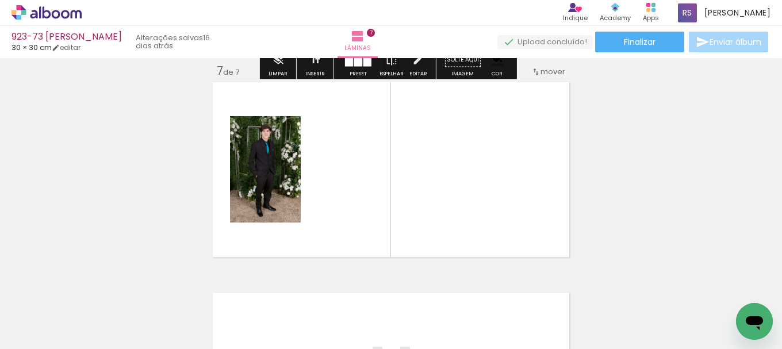
scroll to position [1278, 0]
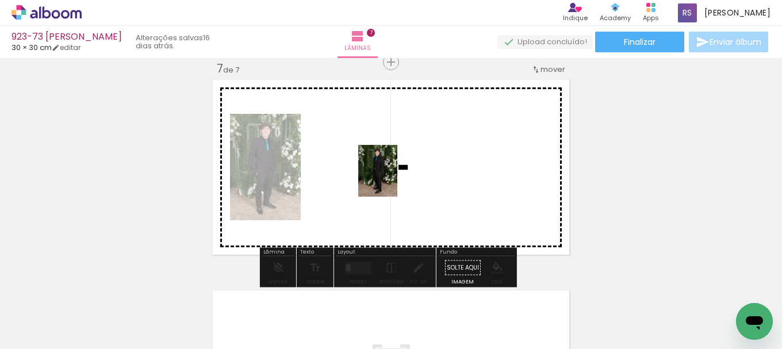
drag, startPoint x: 156, startPoint y: 293, endPoint x: 393, endPoint y: 179, distance: 262.6
click at [393, 179] on quentale-workspace at bounding box center [391, 174] width 782 height 349
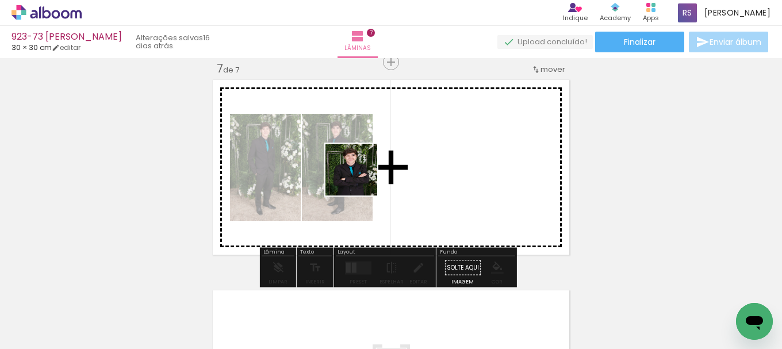
drag, startPoint x: 133, startPoint y: 309, endPoint x: 358, endPoint y: 248, distance: 232.8
click at [390, 167] on quentale-workspace at bounding box center [391, 174] width 782 height 349
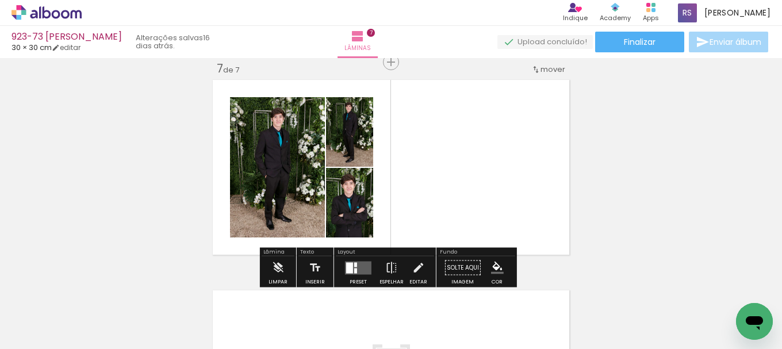
click at [350, 262] on quentale-layouter at bounding box center [358, 267] width 26 height 13
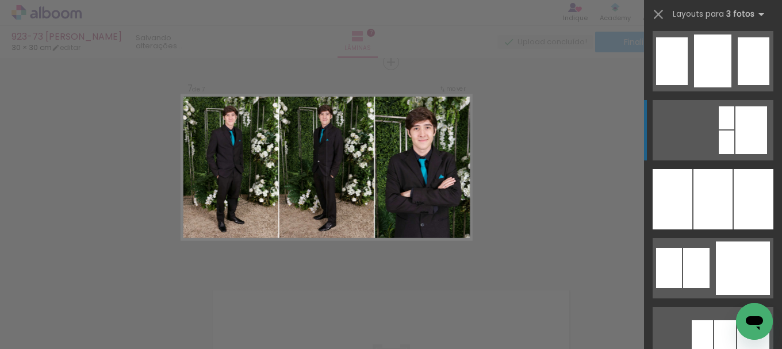
scroll to position [1035, 0]
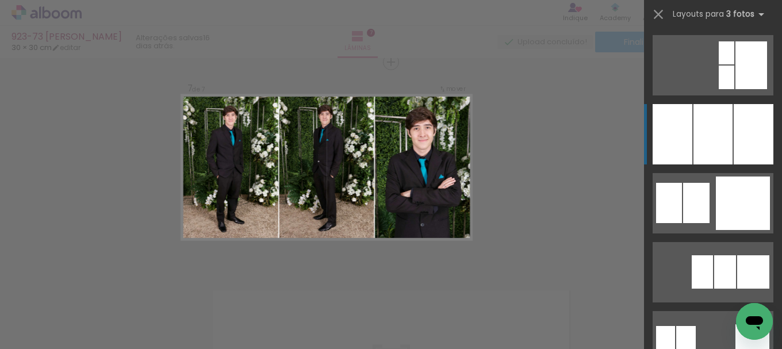
click at [728, 130] on div at bounding box center [712, 134] width 39 height 60
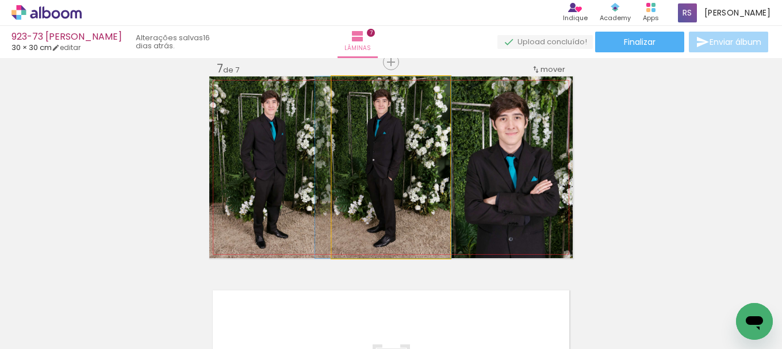
drag, startPoint x: 365, startPoint y: 167, endPoint x: 358, endPoint y: 183, distance: 17.5
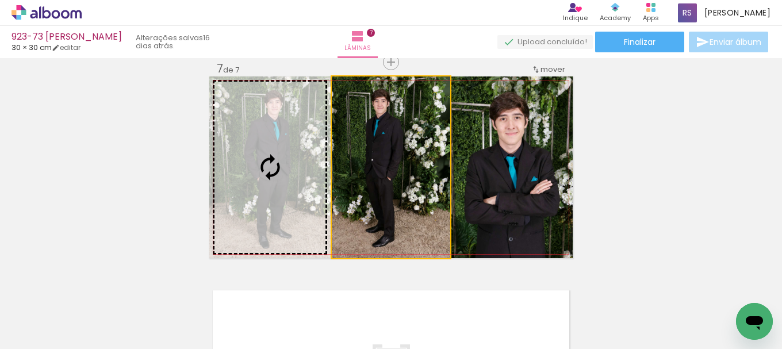
drag, startPoint x: 409, startPoint y: 174, endPoint x: 271, endPoint y: 163, distance: 137.8
click at [0, 0] on slot at bounding box center [0, 0] width 0 height 0
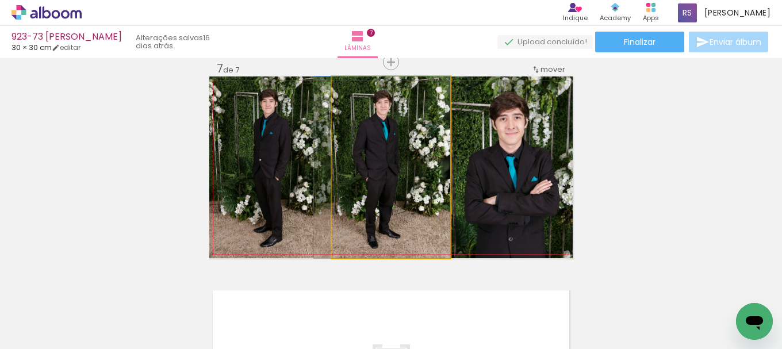
drag, startPoint x: 372, startPoint y: 166, endPoint x: 358, endPoint y: 171, distance: 15.1
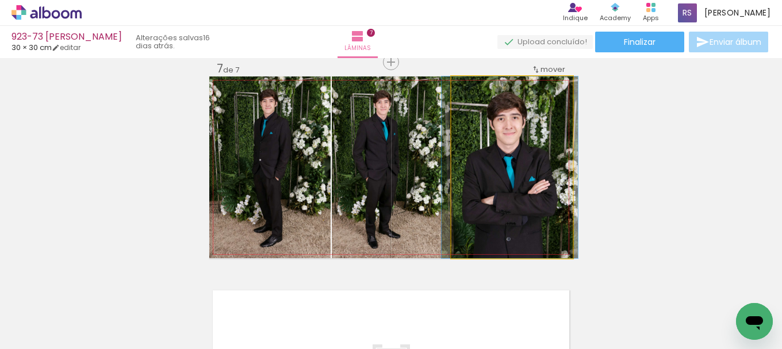
drag, startPoint x: 494, startPoint y: 197, endPoint x: 492, endPoint y: 189, distance: 7.8
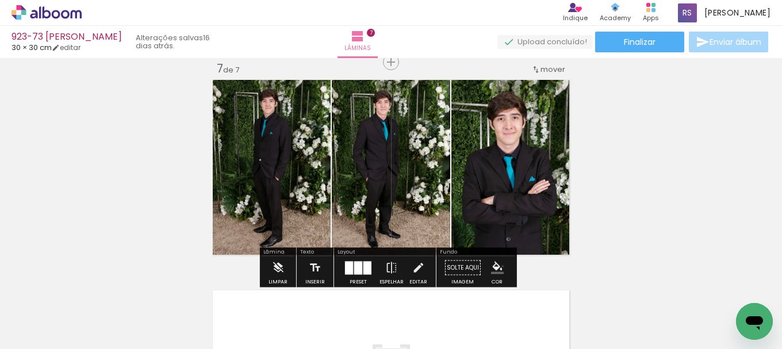
click at [498, 267] on iron-icon "color picker" at bounding box center [497, 268] width 13 height 13
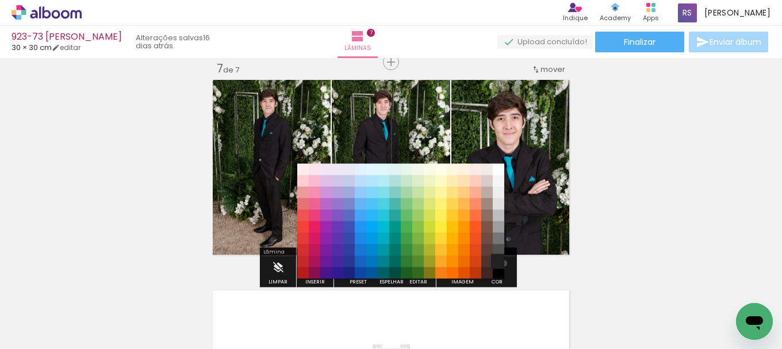
click at [500, 263] on paper-item "#212121" at bounding box center [498, 261] width 11 height 11
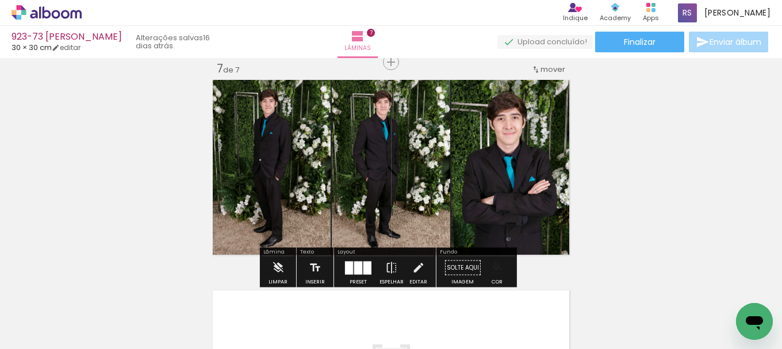
click at [494, 266] on iron-icon "color picker" at bounding box center [497, 268] width 13 height 13
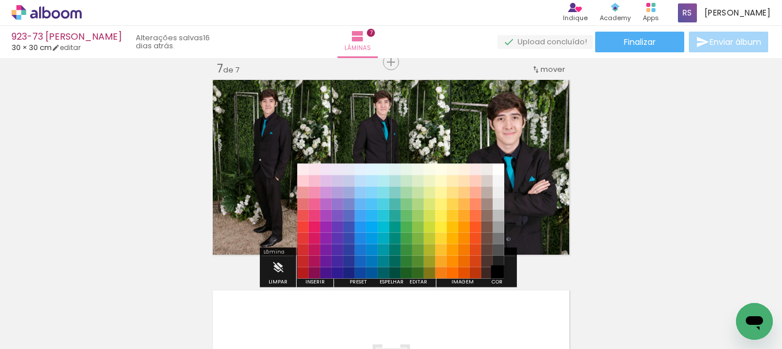
click at [500, 271] on paper-item "#000000" at bounding box center [498, 272] width 11 height 11
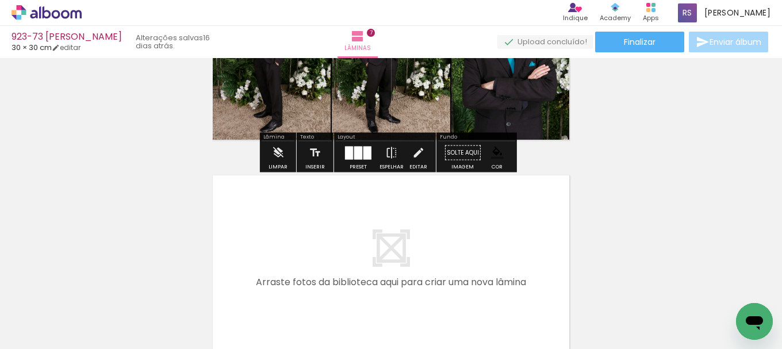
scroll to position [1450, 0]
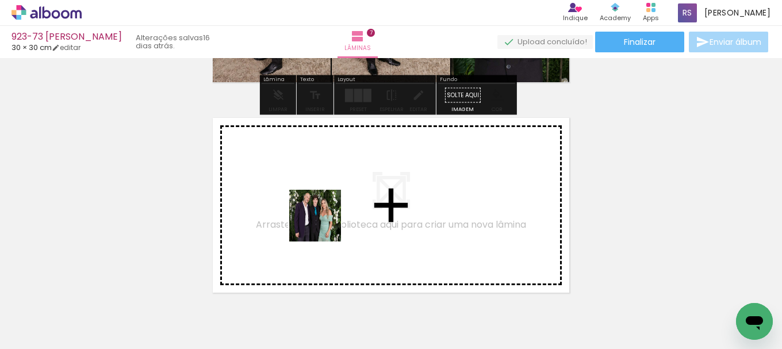
drag, startPoint x: 126, startPoint y: 309, endPoint x: 372, endPoint y: 203, distance: 267.6
click at [372, 203] on quentale-workspace at bounding box center [391, 174] width 782 height 349
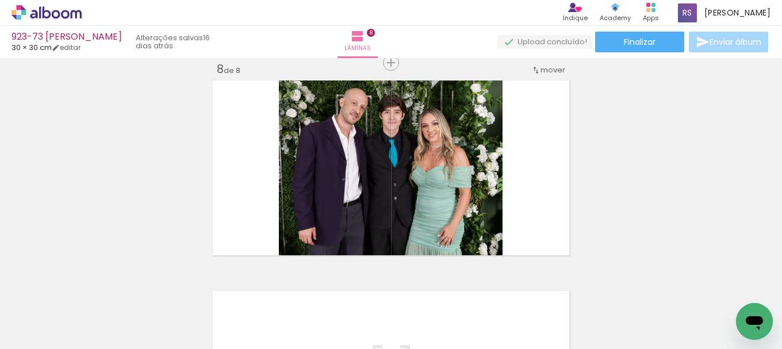
scroll to position [1488, 0]
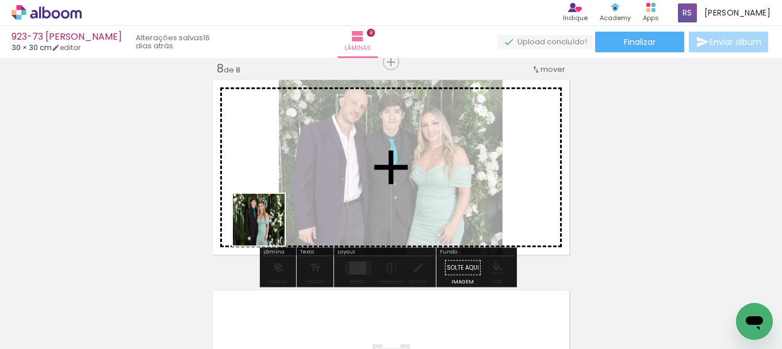
drag, startPoint x: 123, startPoint y: 315, endPoint x: 363, endPoint y: 172, distance: 279.5
click at [363, 172] on quentale-workspace at bounding box center [391, 174] width 782 height 349
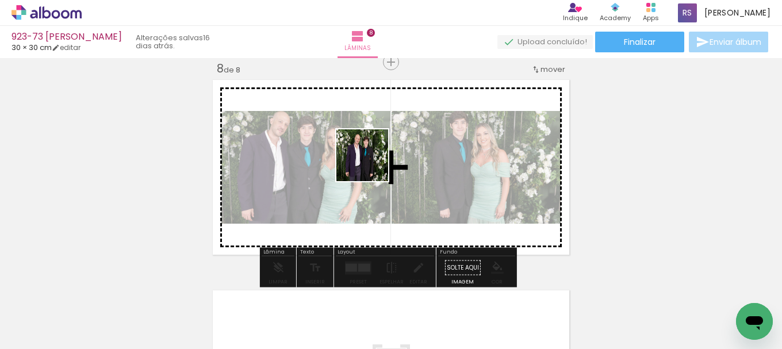
drag, startPoint x: 122, startPoint y: 314, endPoint x: 394, endPoint y: 246, distance: 279.9
click at [377, 161] on quentale-workspace at bounding box center [391, 174] width 782 height 349
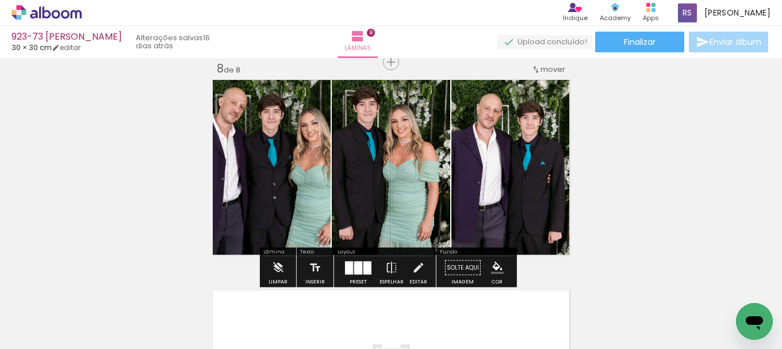
click at [354, 263] on div at bounding box center [358, 267] width 8 height 13
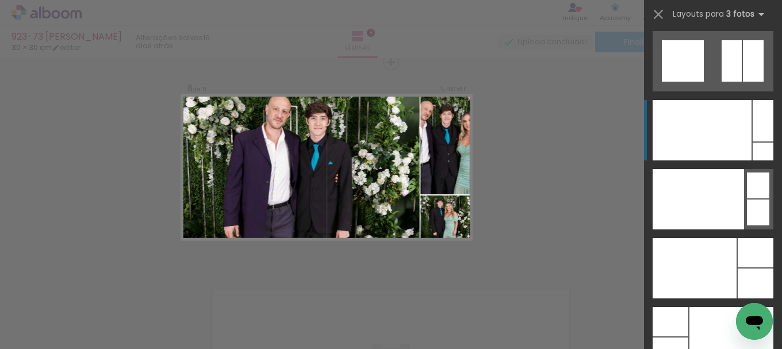
scroll to position [13962, 0]
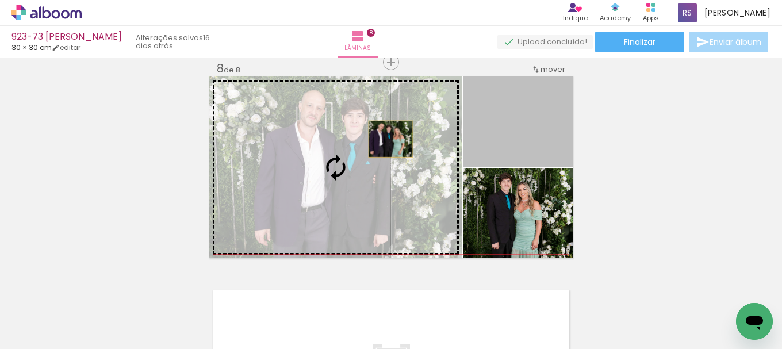
drag, startPoint x: 516, startPoint y: 128, endPoint x: 368, endPoint y: 147, distance: 148.9
click at [0, 0] on slot at bounding box center [0, 0] width 0 height 0
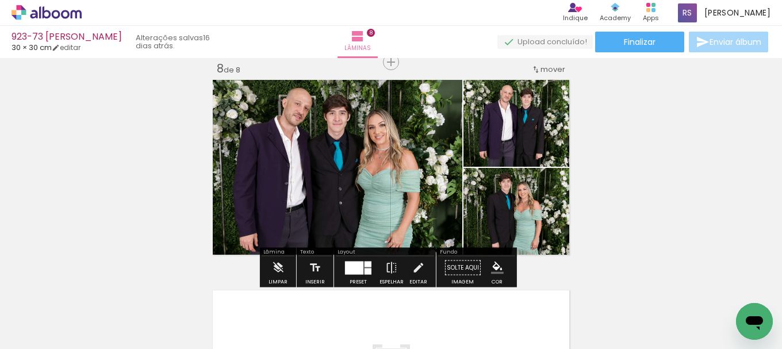
click at [494, 270] on iron-icon "color picker" at bounding box center [497, 268] width 13 height 13
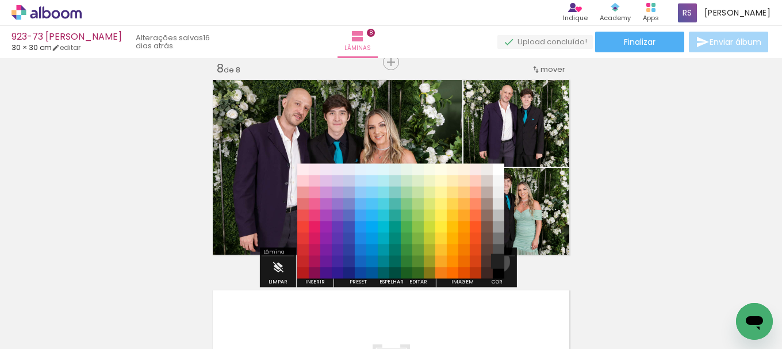
click at [494, 262] on paper-item "#212121" at bounding box center [498, 261] width 11 height 11
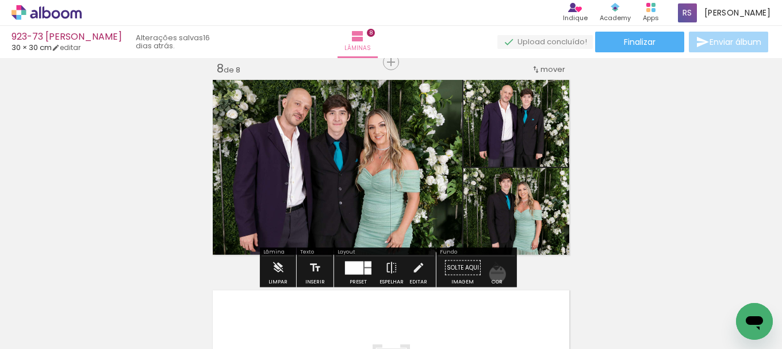
click at [493, 274] on paper-menu-button "#ffebee #ffcdd2 #ef9a9a #e57373 #ef5350 #f44336 #e53935 #d32f2f #c62828 #b71c1c…" at bounding box center [497, 268] width 22 height 22
click at [498, 267] on iron-icon "color picker" at bounding box center [497, 268] width 13 height 13
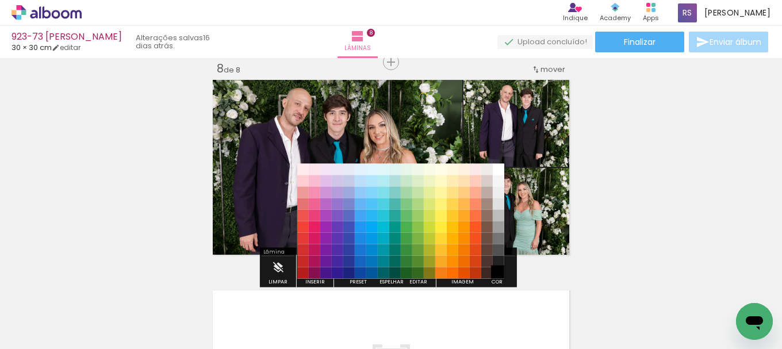
click at [497, 271] on paper-item "#000000" at bounding box center [498, 272] width 11 height 11
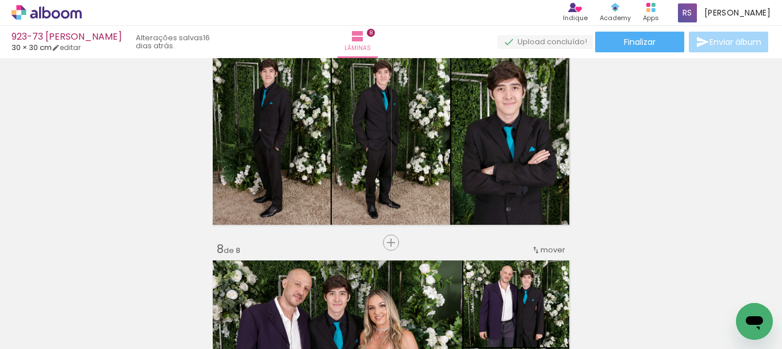
scroll to position [1316, 0]
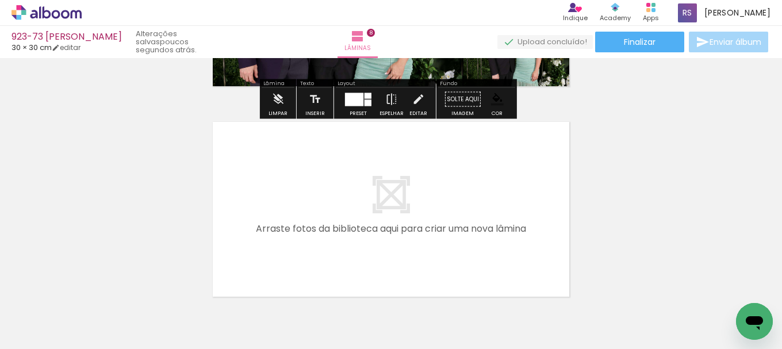
scroll to position [1661, 0]
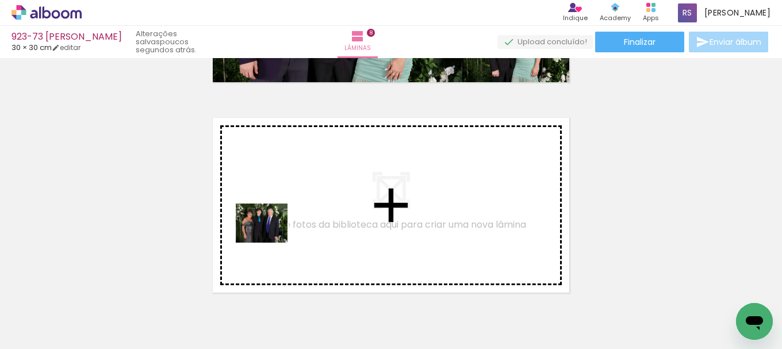
drag, startPoint x: 145, startPoint y: 303, endPoint x: 270, endPoint y: 238, distance: 140.7
click at [270, 238] on quentale-workspace at bounding box center [391, 174] width 782 height 349
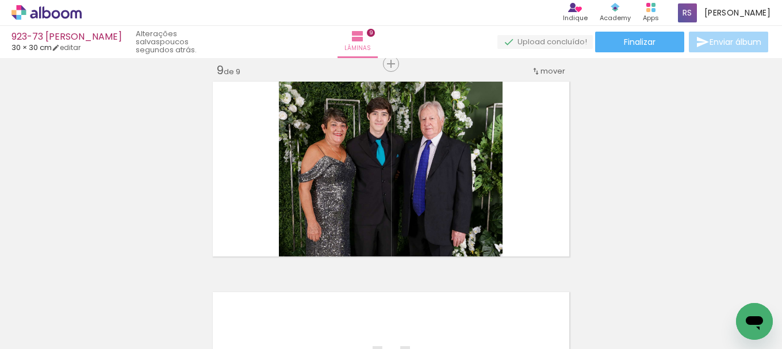
scroll to position [1698, 0]
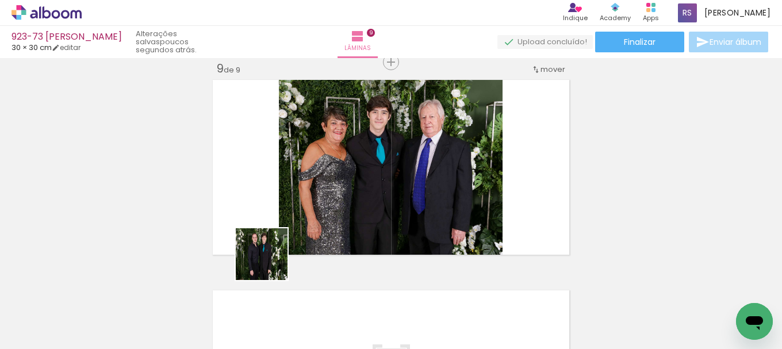
drag, startPoint x: 129, startPoint y: 317, endPoint x: 350, endPoint y: 277, distance: 225.0
click at [377, 228] on quentale-workspace at bounding box center [391, 174] width 782 height 349
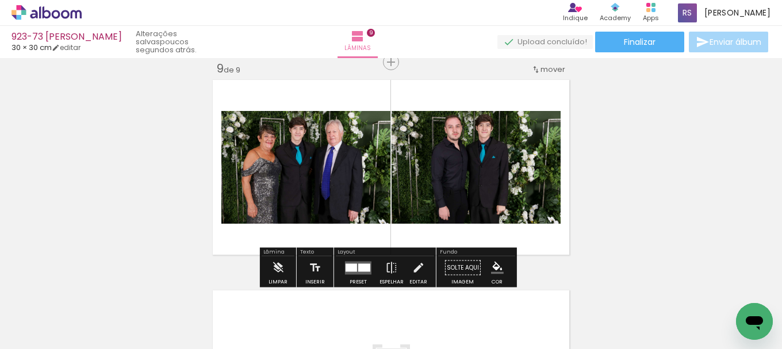
click at [345, 269] on quentale-layouter at bounding box center [358, 267] width 26 height 13
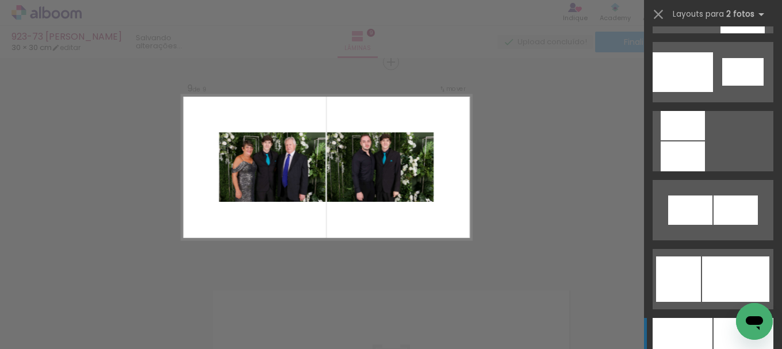
scroll to position [1380, 0]
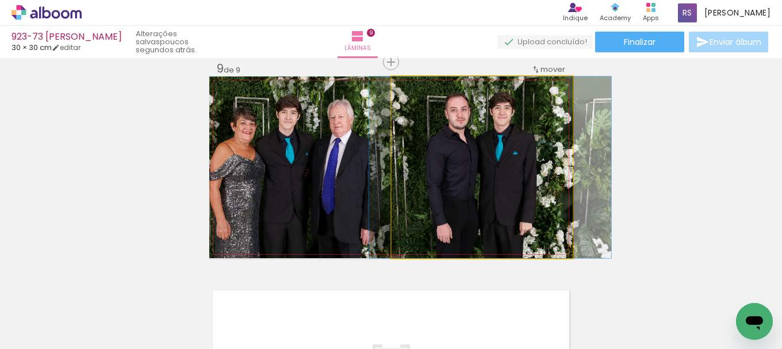
drag, startPoint x: 446, startPoint y: 210, endPoint x: 454, endPoint y: 209, distance: 8.2
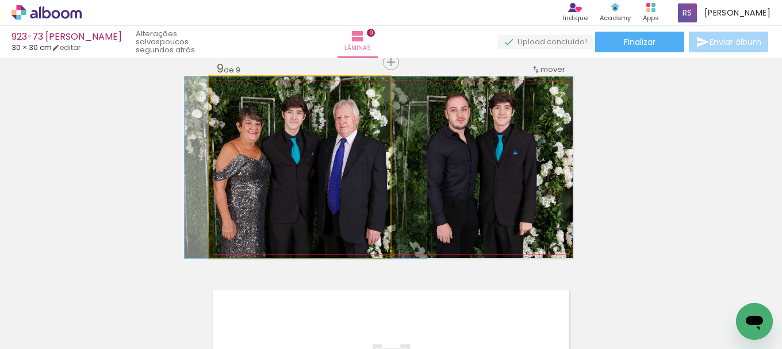
drag, startPoint x: 342, startPoint y: 192, endPoint x: 407, endPoint y: 194, distance: 65.0
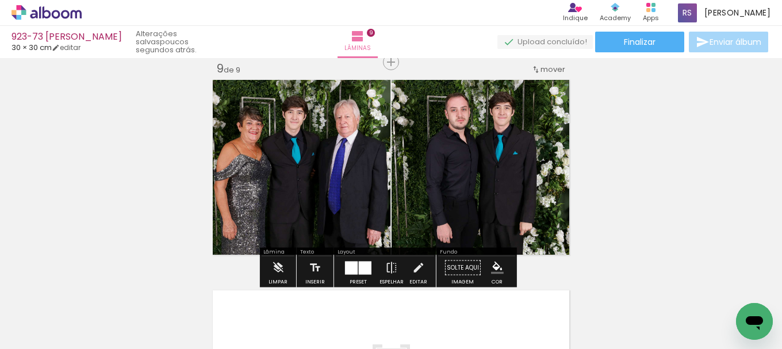
scroll to position [1813, 0]
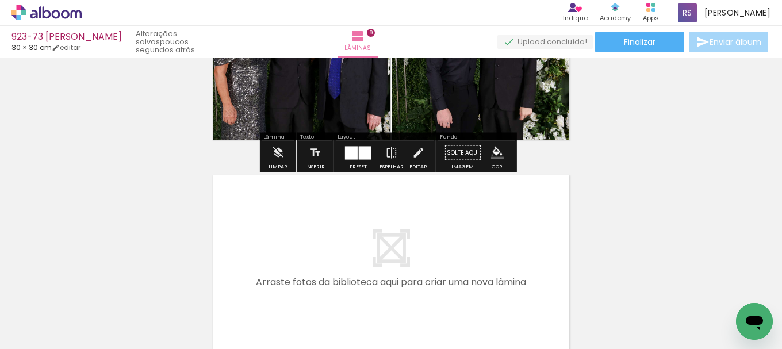
click at [491, 156] on iron-icon "color picker" at bounding box center [497, 153] width 13 height 13
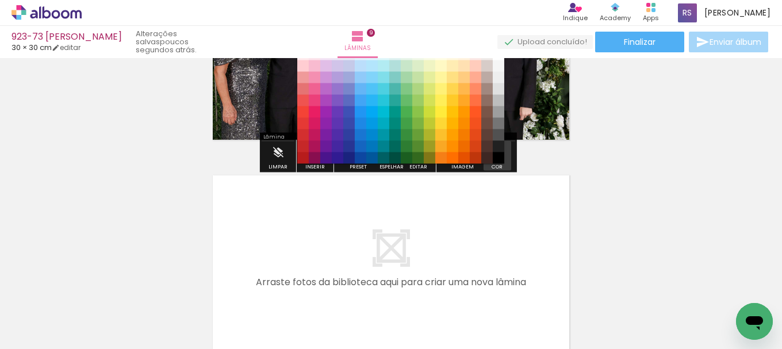
scroll to position [1804, 0]
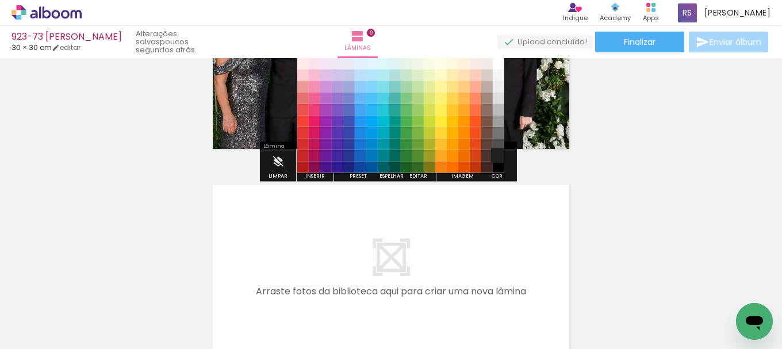
drag, startPoint x: 497, startPoint y: 154, endPoint x: 495, endPoint y: 160, distance: 6.6
click at [497, 155] on paper-item "#212121" at bounding box center [498, 155] width 11 height 11
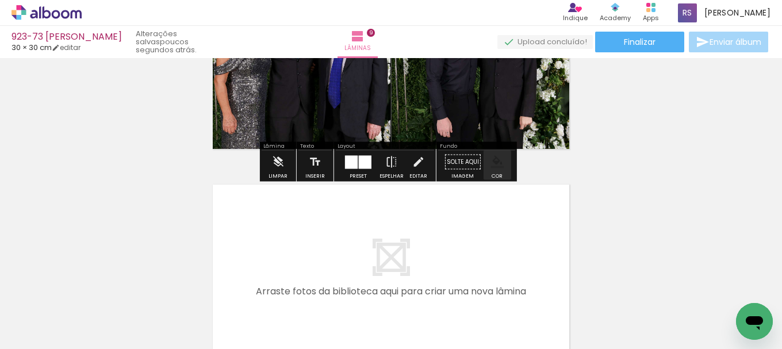
click at [491, 166] on iron-icon "color picker" at bounding box center [497, 162] width 13 height 13
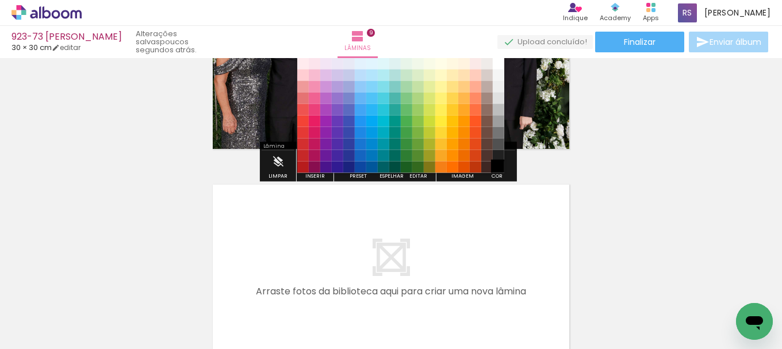
click at [497, 170] on paper-item "#000000" at bounding box center [498, 167] width 11 height 11
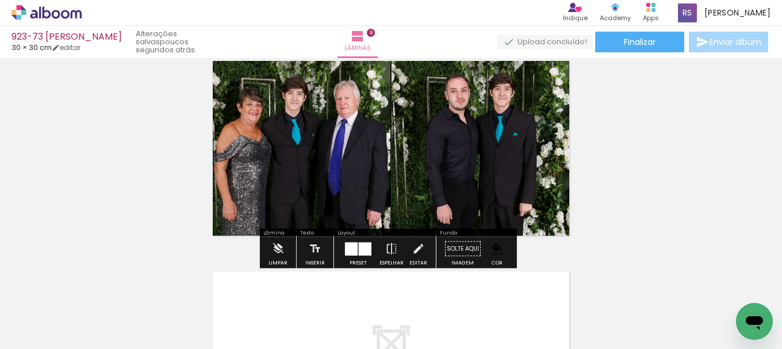
scroll to position [1689, 0]
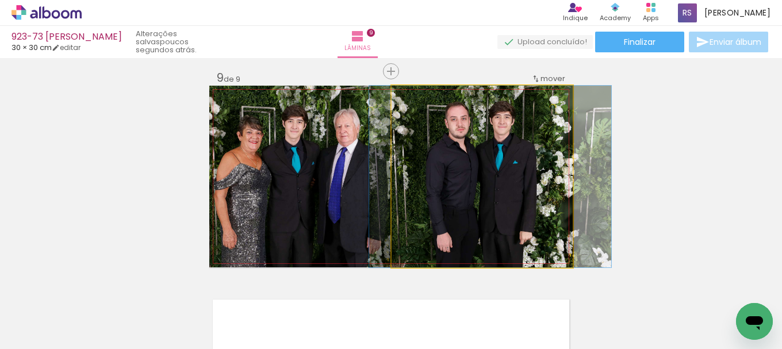
click at [424, 204] on quentale-photo at bounding box center [482, 177] width 181 height 182
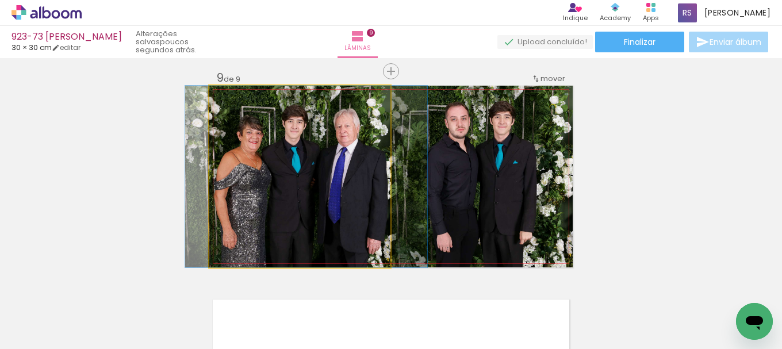
click at [340, 197] on quentale-photo at bounding box center [299, 177] width 181 height 182
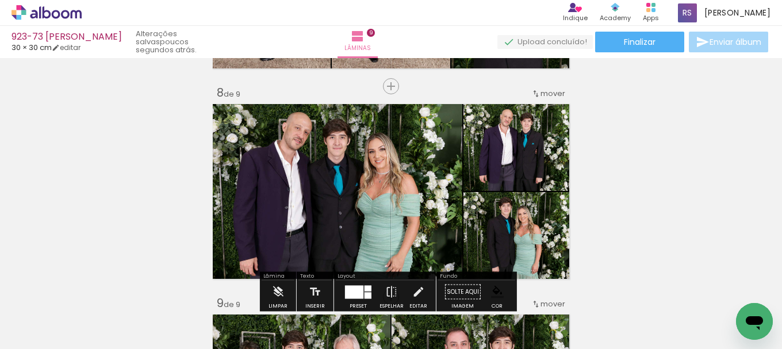
scroll to position [1459, 0]
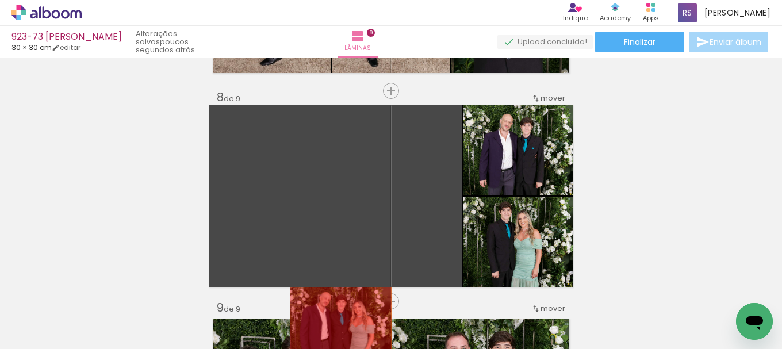
drag, startPoint x: 389, startPoint y: 198, endPoint x: 336, endPoint y: 324, distance: 135.8
click at [336, 324] on quentale-workspace at bounding box center [391, 174] width 782 height 349
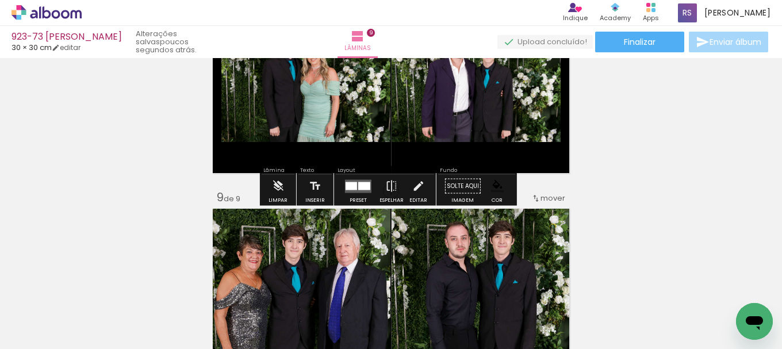
scroll to position [1574, 0]
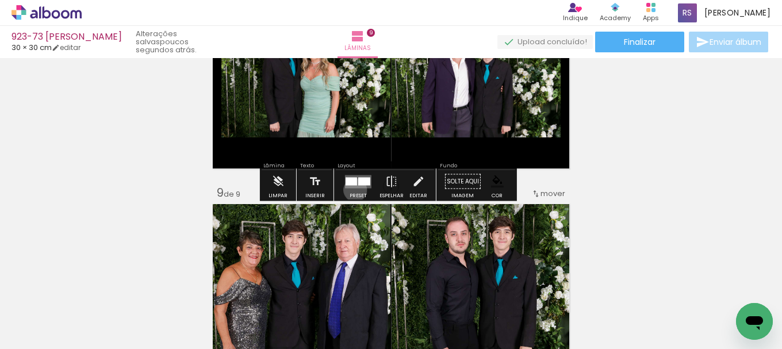
click at [352, 190] on div at bounding box center [358, 181] width 31 height 23
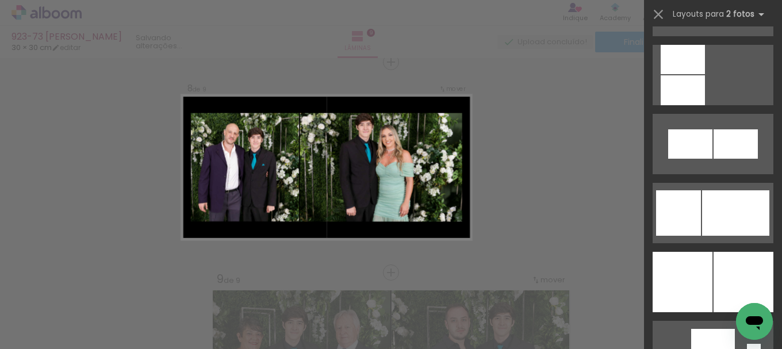
scroll to position [1380, 0]
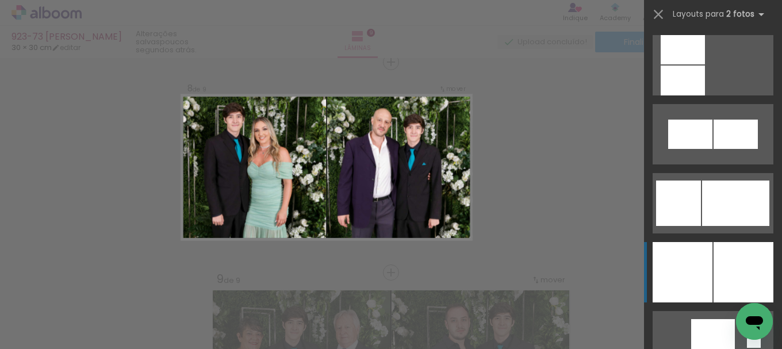
click at [714, 278] on div at bounding box center [744, 272] width 60 height 60
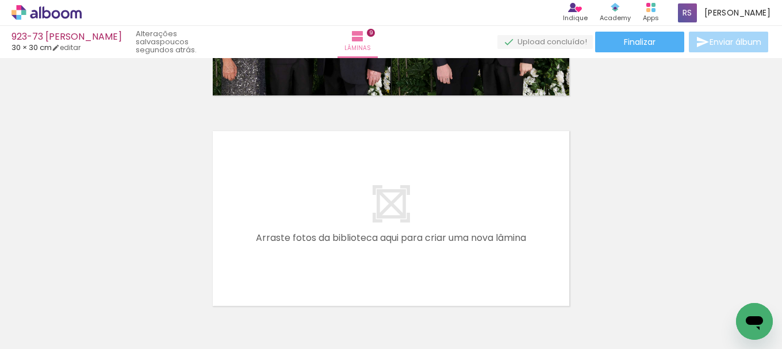
scroll to position [1891, 0]
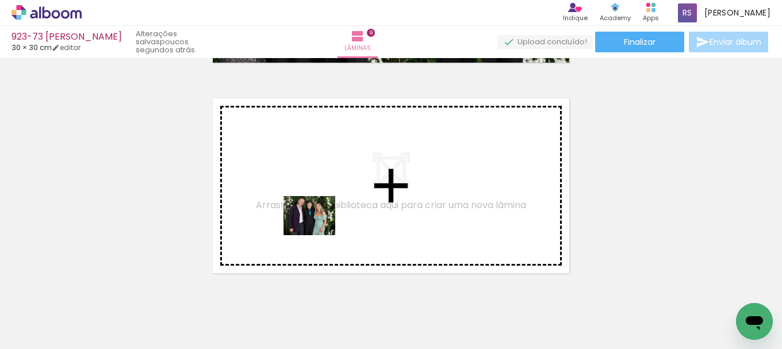
drag, startPoint x: 167, startPoint y: 286, endPoint x: 196, endPoint y: 310, distance: 37.5
click at [324, 227] on quentale-workspace at bounding box center [391, 174] width 782 height 349
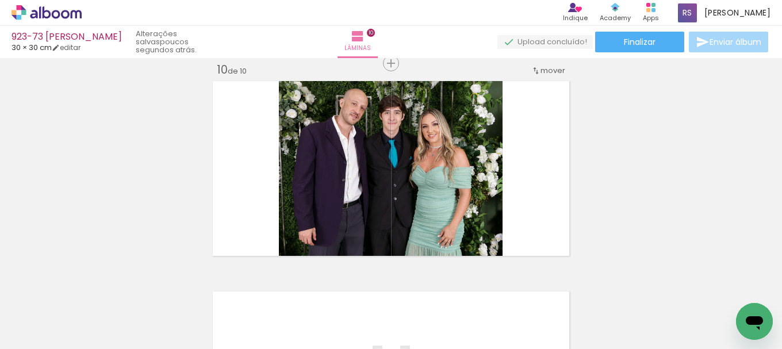
scroll to position [1909, 0]
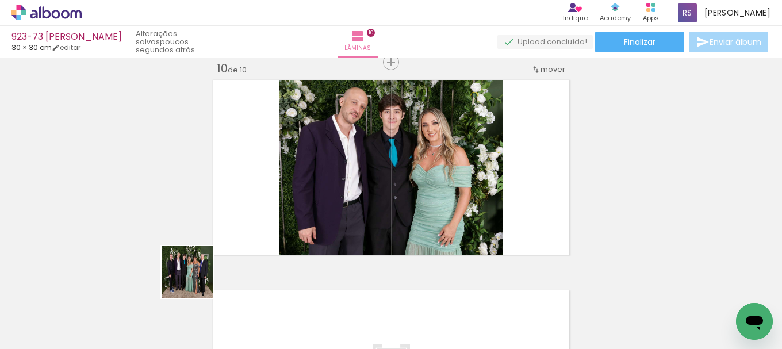
drag, startPoint x: 121, startPoint y: 315, endPoint x: 279, endPoint y: 239, distance: 174.9
click at [321, 212] on quentale-workspace at bounding box center [391, 174] width 782 height 349
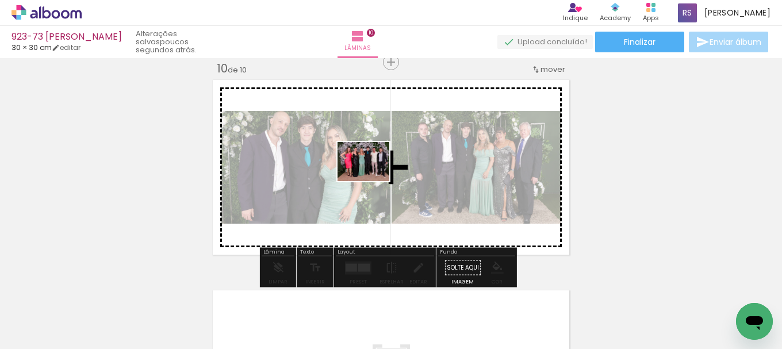
drag, startPoint x: 122, startPoint y: 314, endPoint x: 374, endPoint y: 175, distance: 288.0
click at [374, 175] on quentale-workspace at bounding box center [391, 174] width 782 height 349
